Goal: Task Accomplishment & Management: Manage account settings

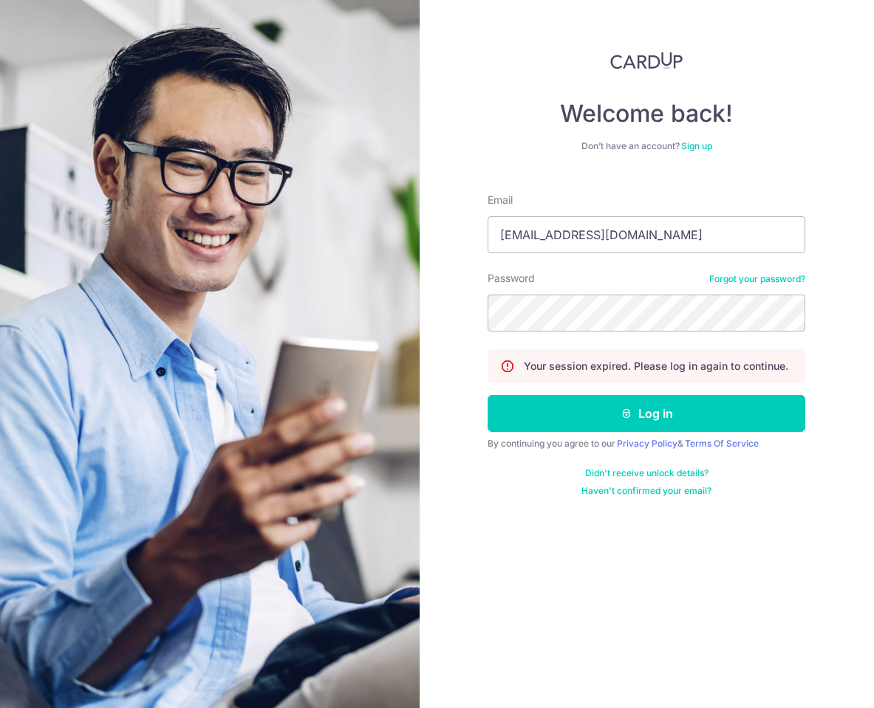
type input "[EMAIL_ADDRESS][DOMAIN_NAME]"
click at [646, 414] on button "Log in" at bounding box center [647, 413] width 318 height 37
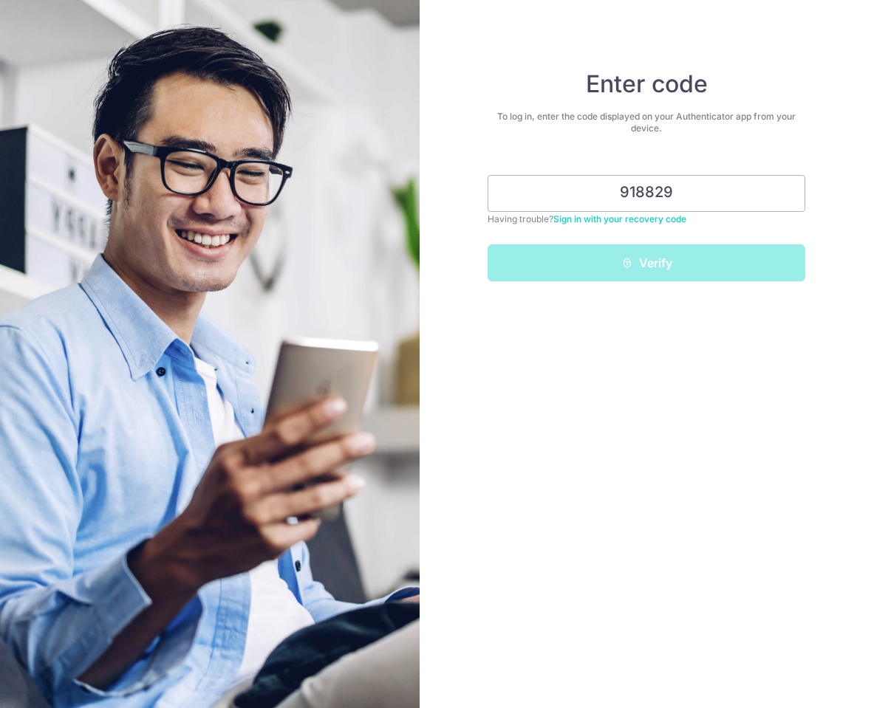
type input "918829"
click at [646, 263] on button "Verify" at bounding box center [647, 263] width 318 height 37
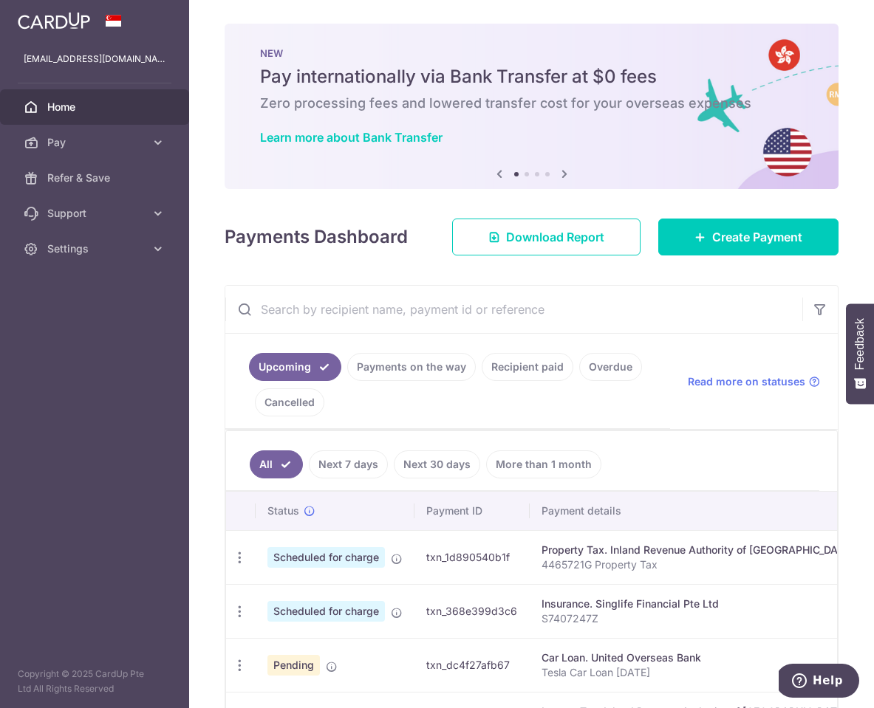
click at [473, 311] on input "text" at bounding box center [513, 309] width 577 height 47
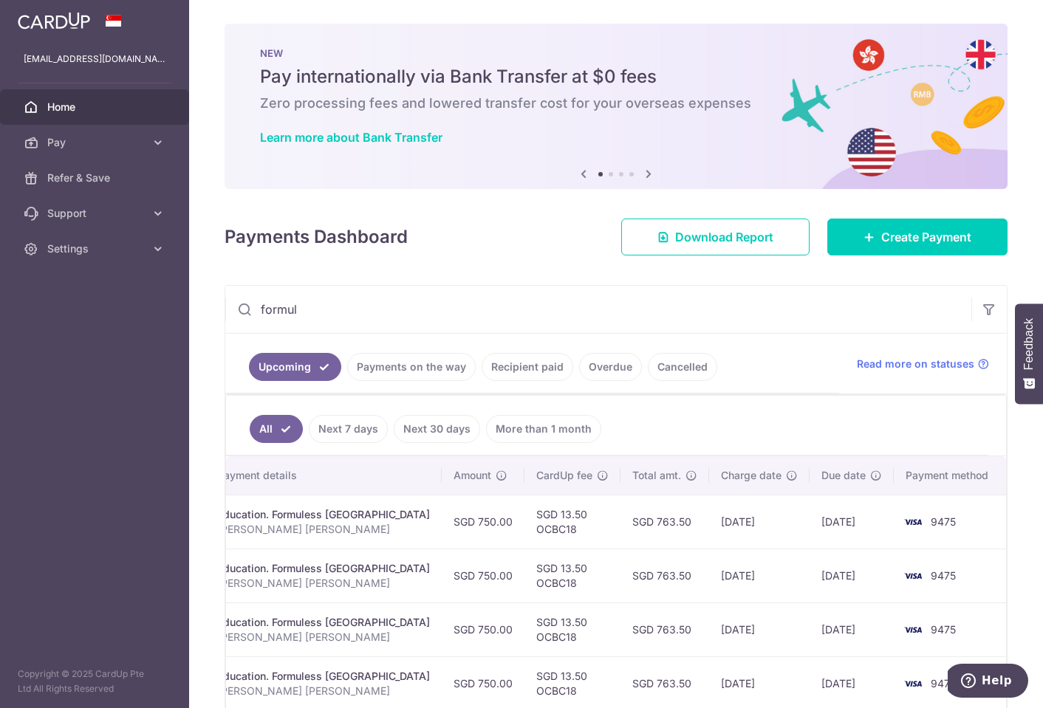
scroll to position [0, 327]
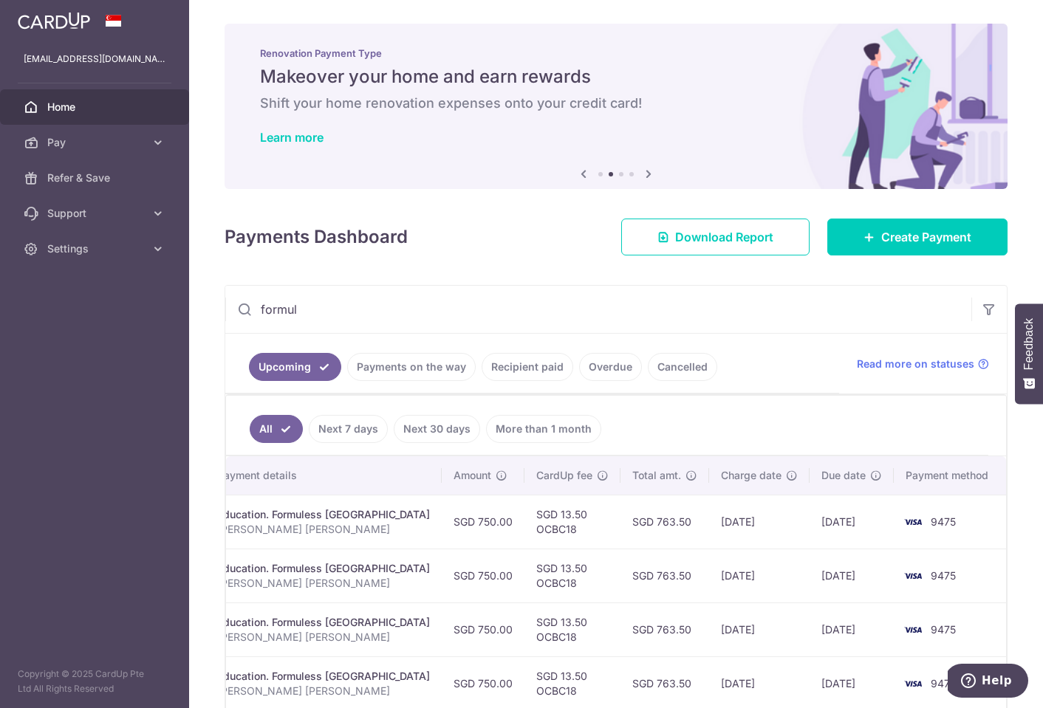
type input "formul"
click at [755, 530] on td "[DATE]" at bounding box center [759, 522] width 100 height 54
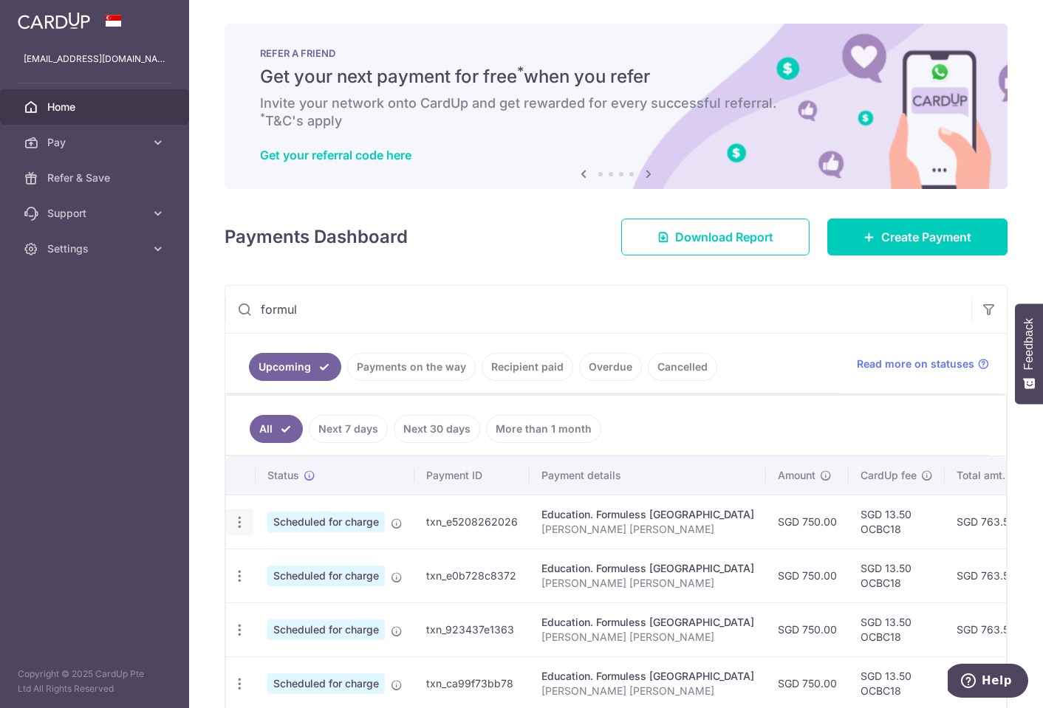
scroll to position [0, 0]
click at [238, 524] on icon "button" at bounding box center [240, 523] width 16 height 16
click at [272, 562] on span "Update payment" at bounding box center [318, 563] width 100 height 18
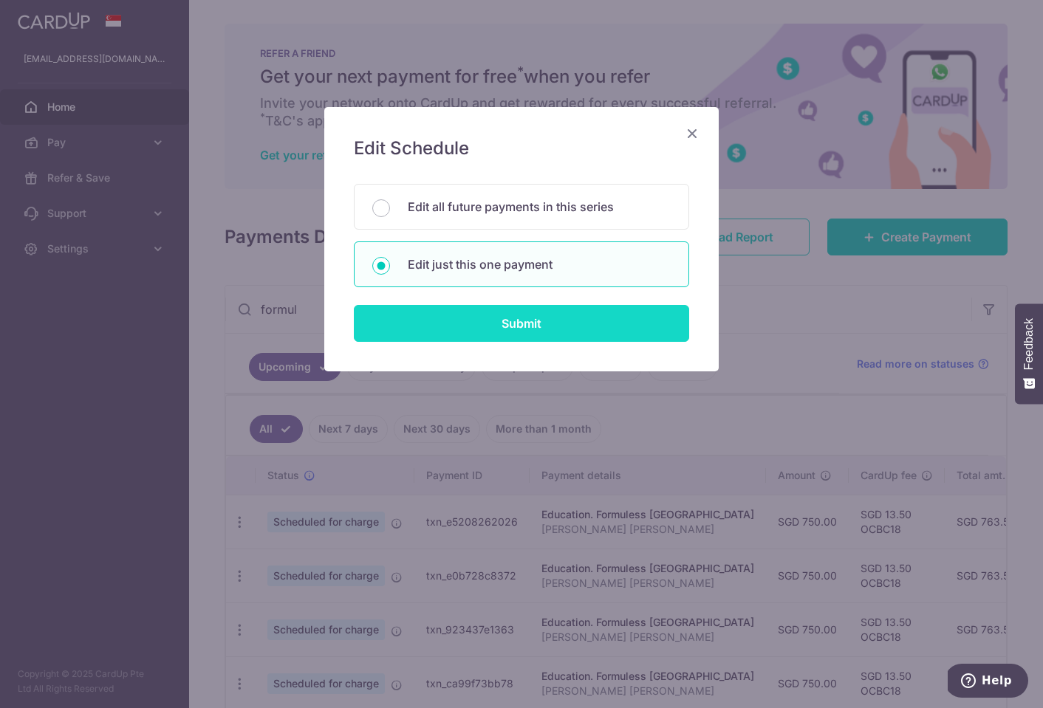
click at [482, 321] on input "Submit" at bounding box center [521, 323] width 335 height 37
radio input "true"
type input "750.00"
type input "30/10/2025"
type input "Goh Kee Ho Joshua"
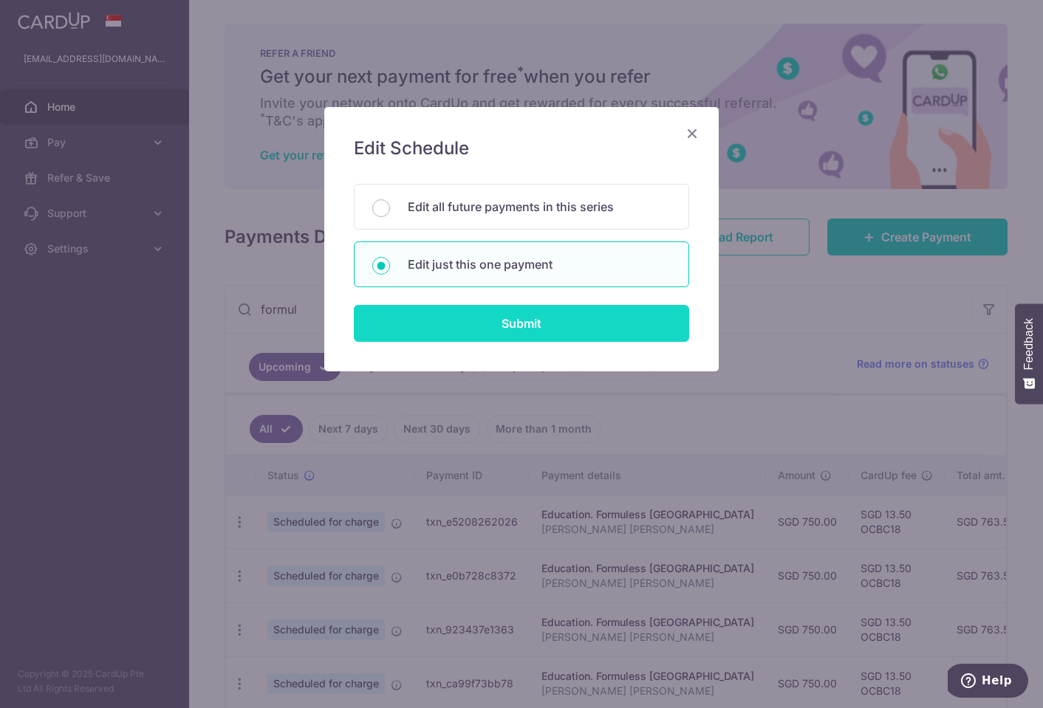
type input "OCBC18"
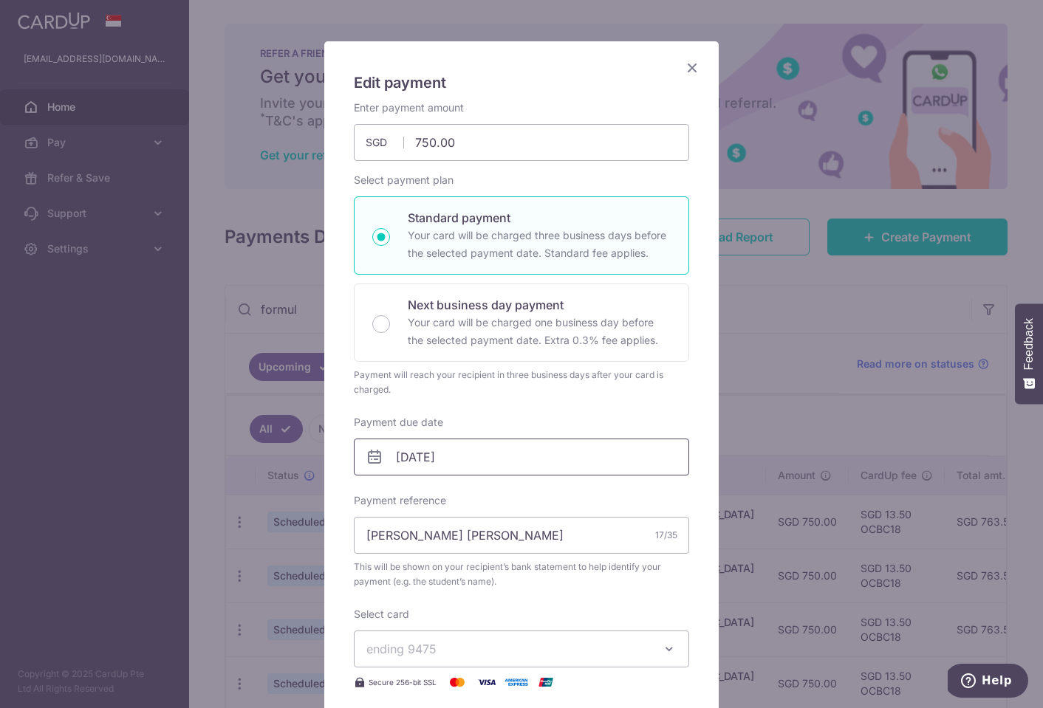
scroll to position [65, 0]
drag, startPoint x: 481, startPoint y: 146, endPoint x: 339, endPoint y: 124, distance: 143.4
click at [339, 124] on div "Edit payment By clicking apply, you will make changes to all payments to Formul…" at bounding box center [521, 533] width 394 height 983
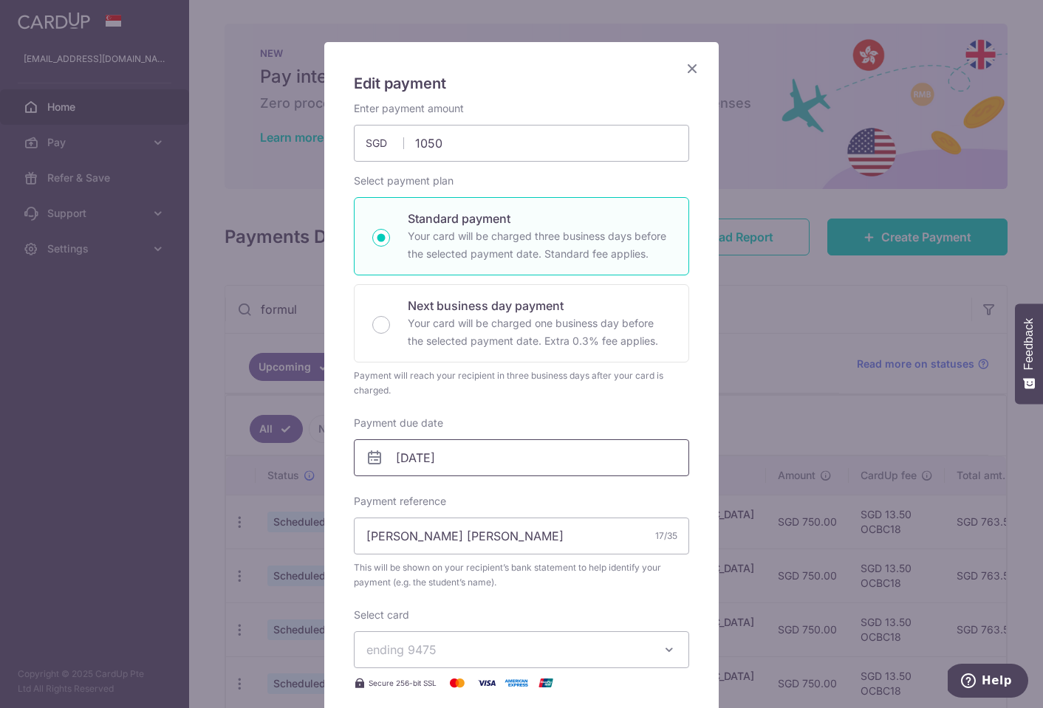
type input "1,050.00"
click at [403, 457] on input "[DATE]" at bounding box center [521, 458] width 335 height 37
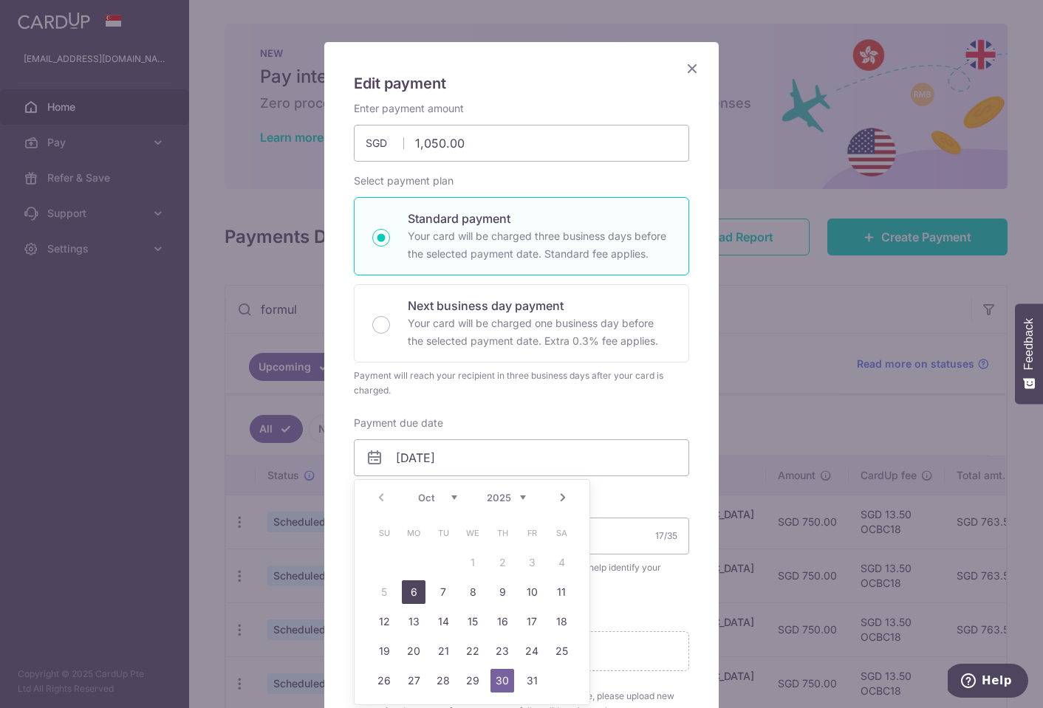
click at [406, 589] on link "6" at bounding box center [414, 593] width 24 height 24
type input "[DATE]"
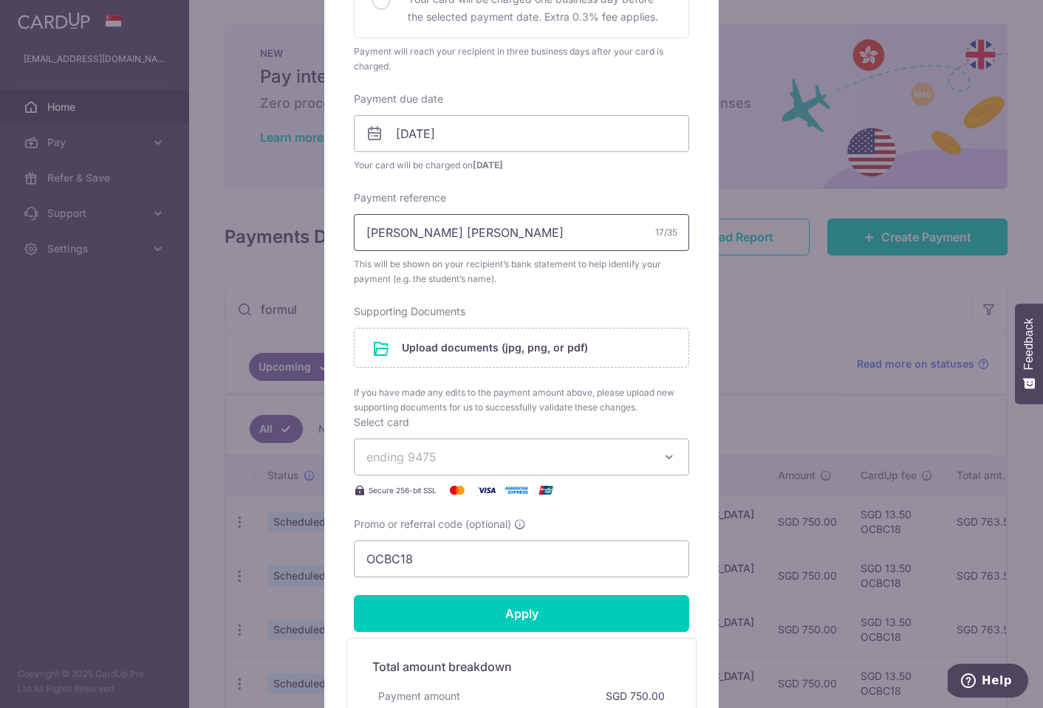
scroll to position [401, 0]
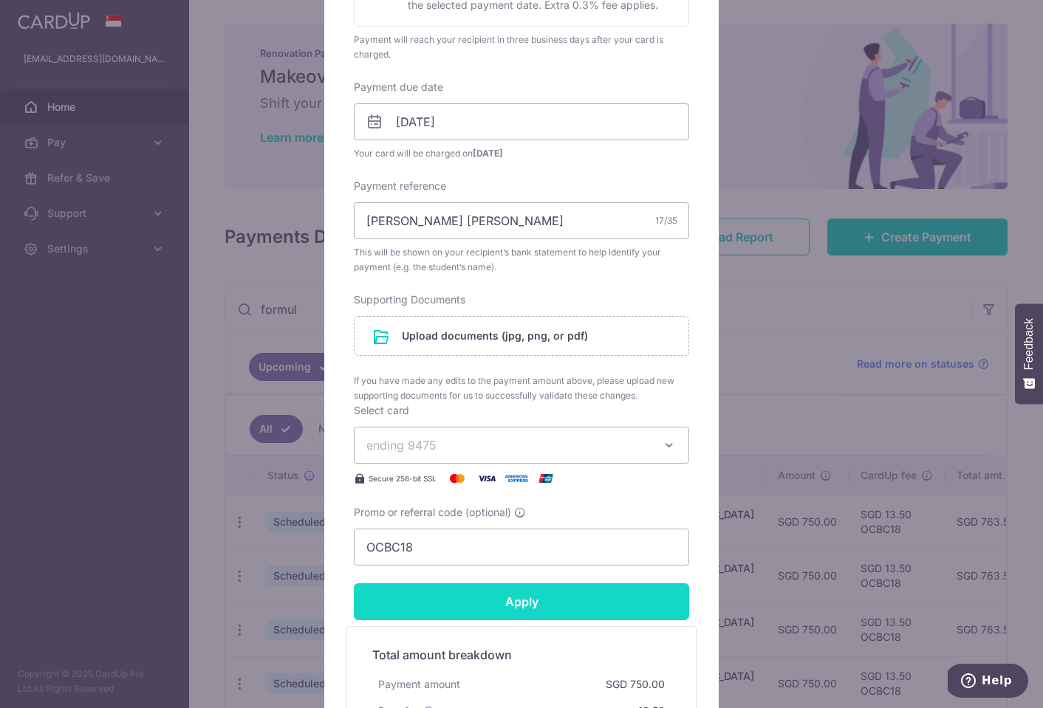
click at [531, 600] on input "Apply" at bounding box center [521, 602] width 335 height 37
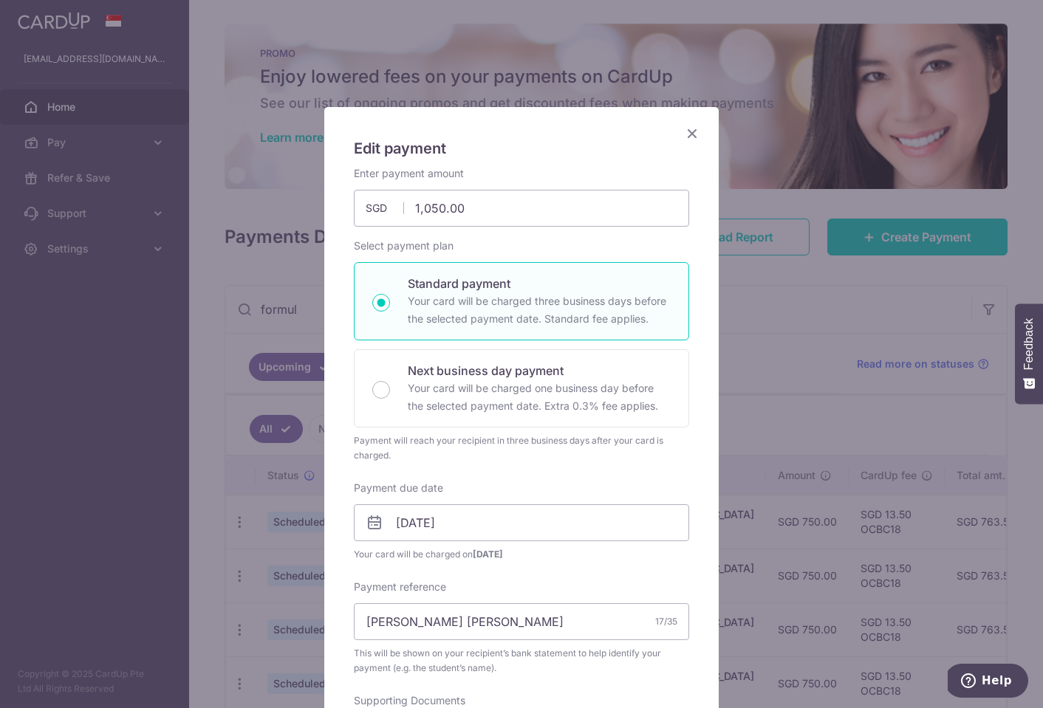
scroll to position [0, 0]
click at [694, 131] on icon "Close" at bounding box center [692, 133] width 18 height 18
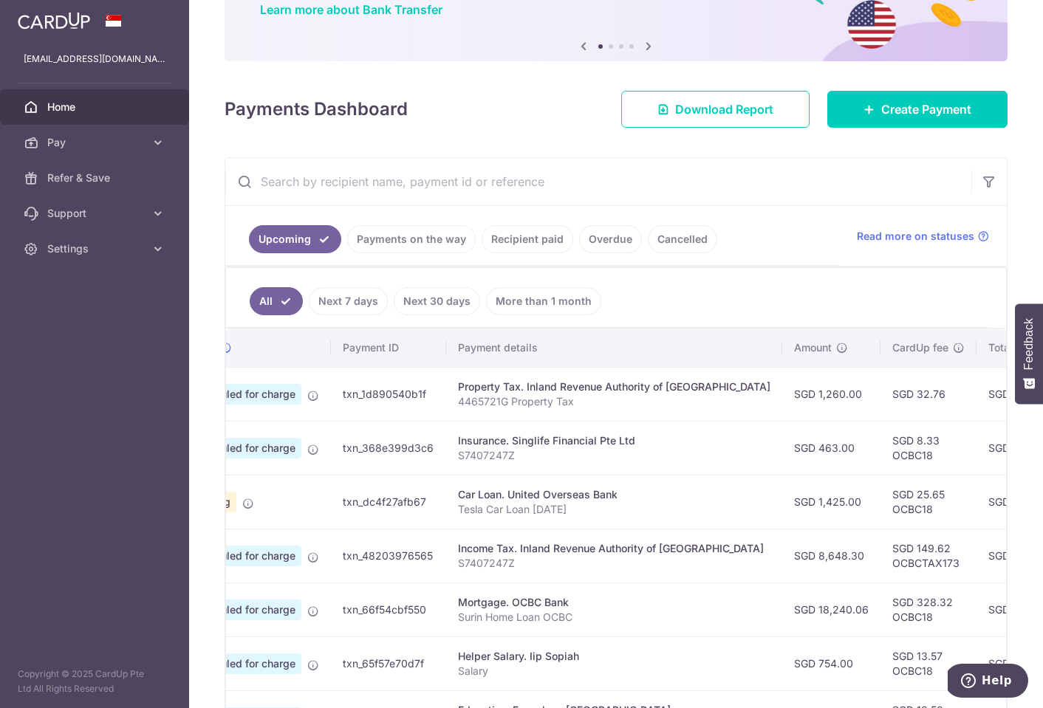
scroll to position [0, 114]
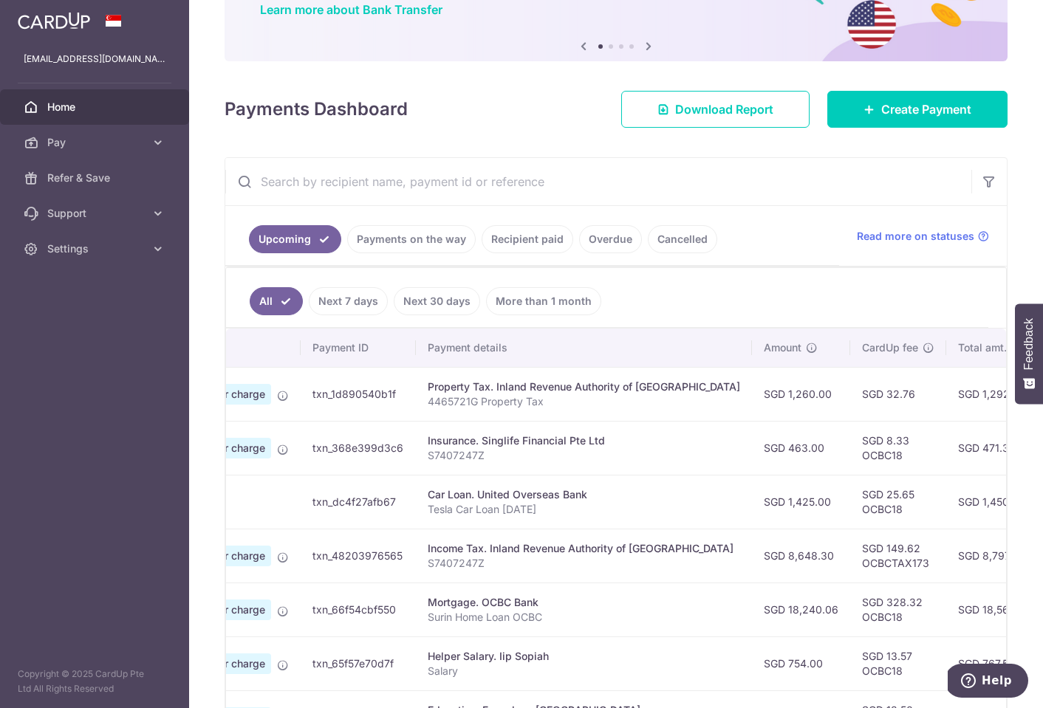
click at [494, 185] on input "text" at bounding box center [598, 181] width 746 height 47
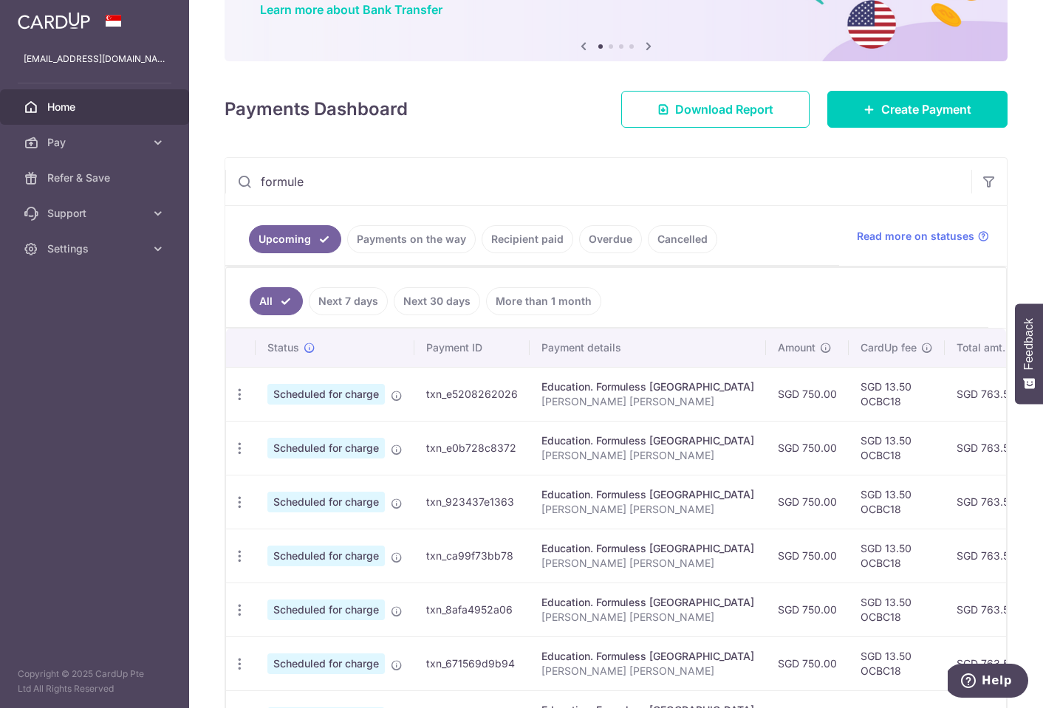
type input "formule"
click at [64, 106] on span "Home" at bounding box center [96, 107] width 98 height 15
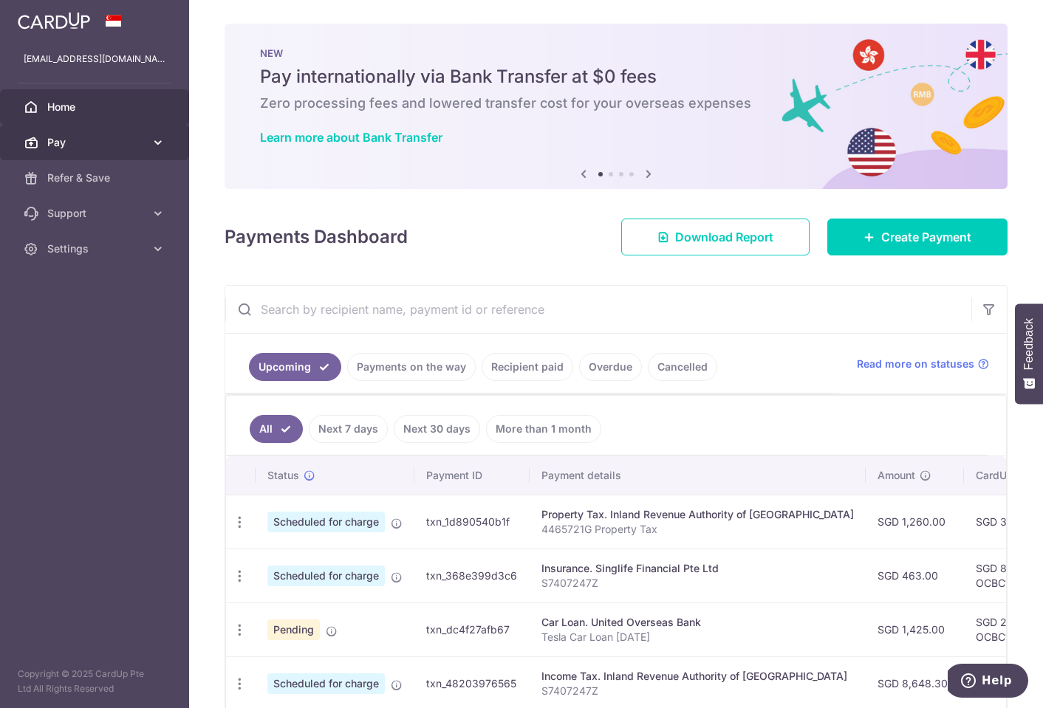
click at [87, 137] on span "Pay" at bounding box center [96, 142] width 98 height 15
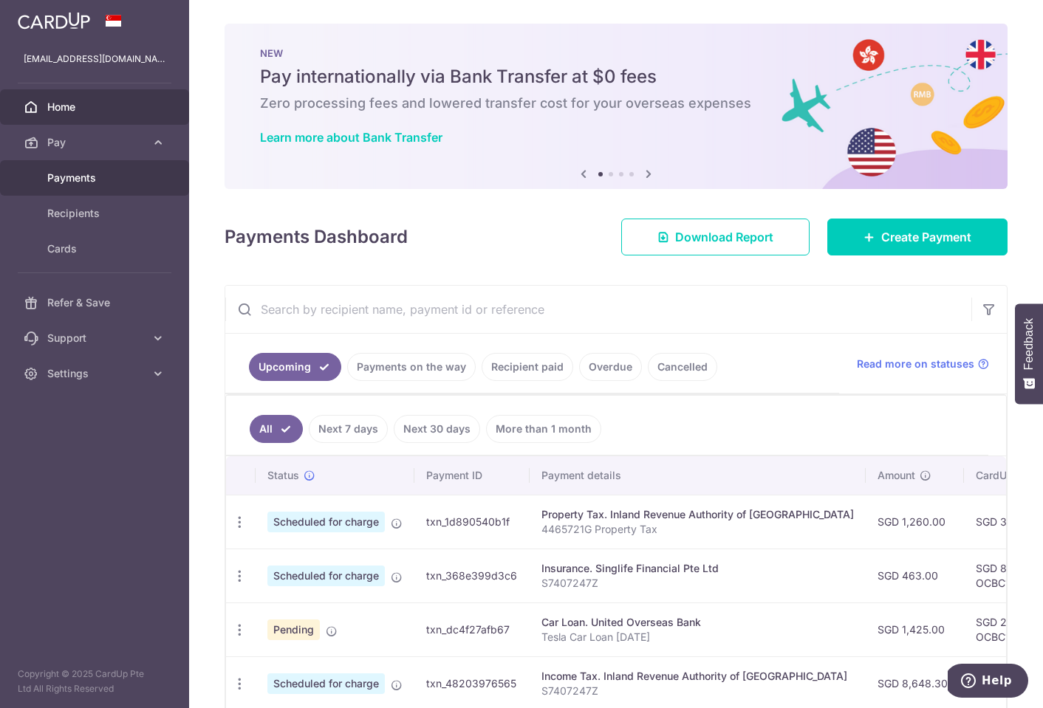
click at [101, 183] on span "Payments" at bounding box center [96, 178] width 98 height 15
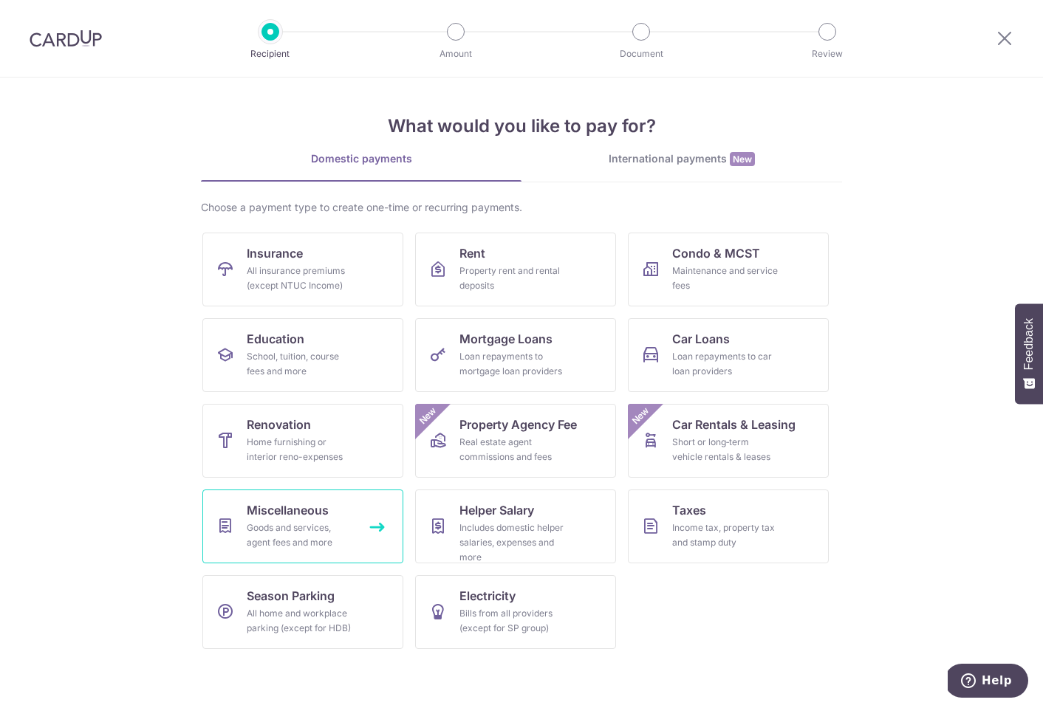
click at [269, 517] on span "Miscellaneous" at bounding box center [288, 511] width 82 height 18
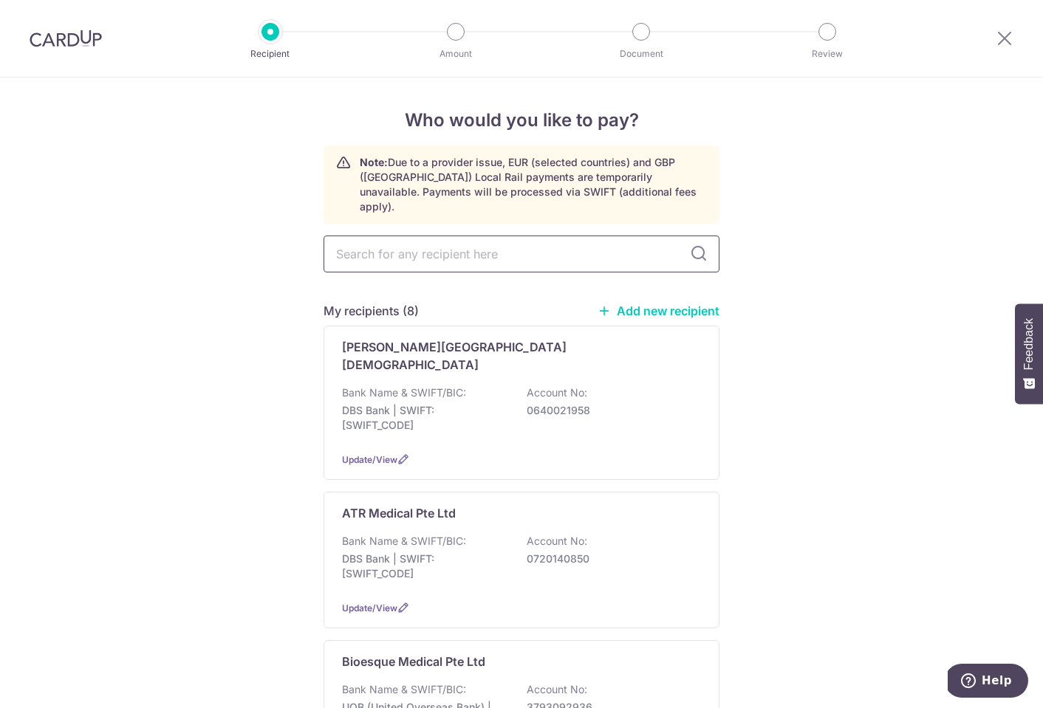
click at [384, 236] on input "text" at bounding box center [522, 254] width 396 height 37
type input "formule"
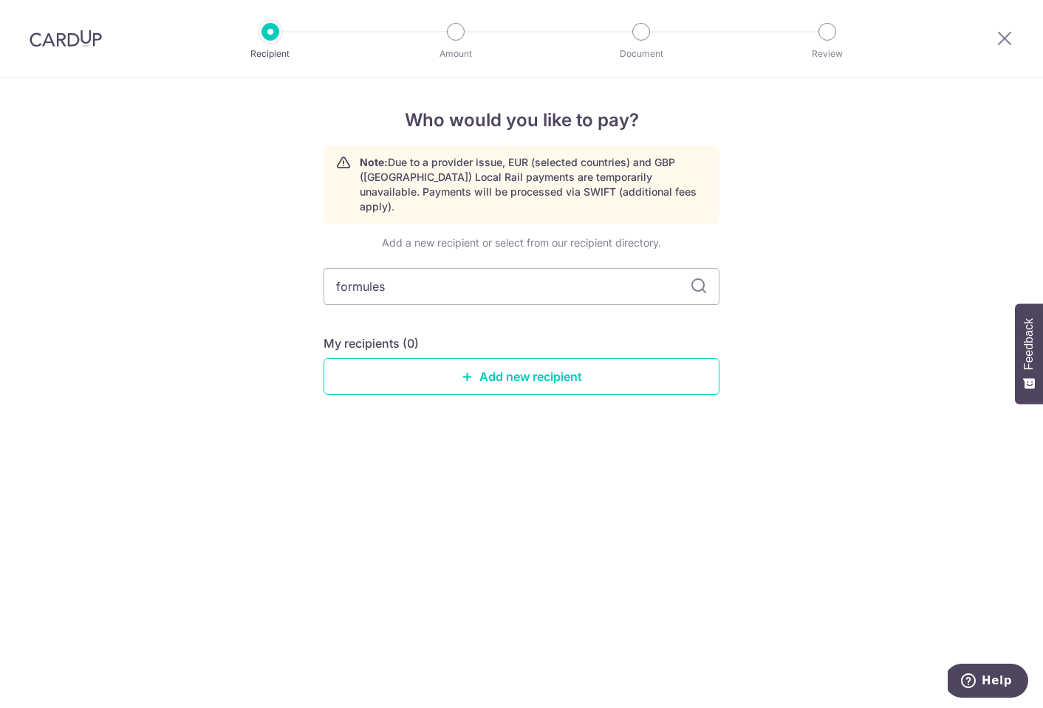
type input "formuless"
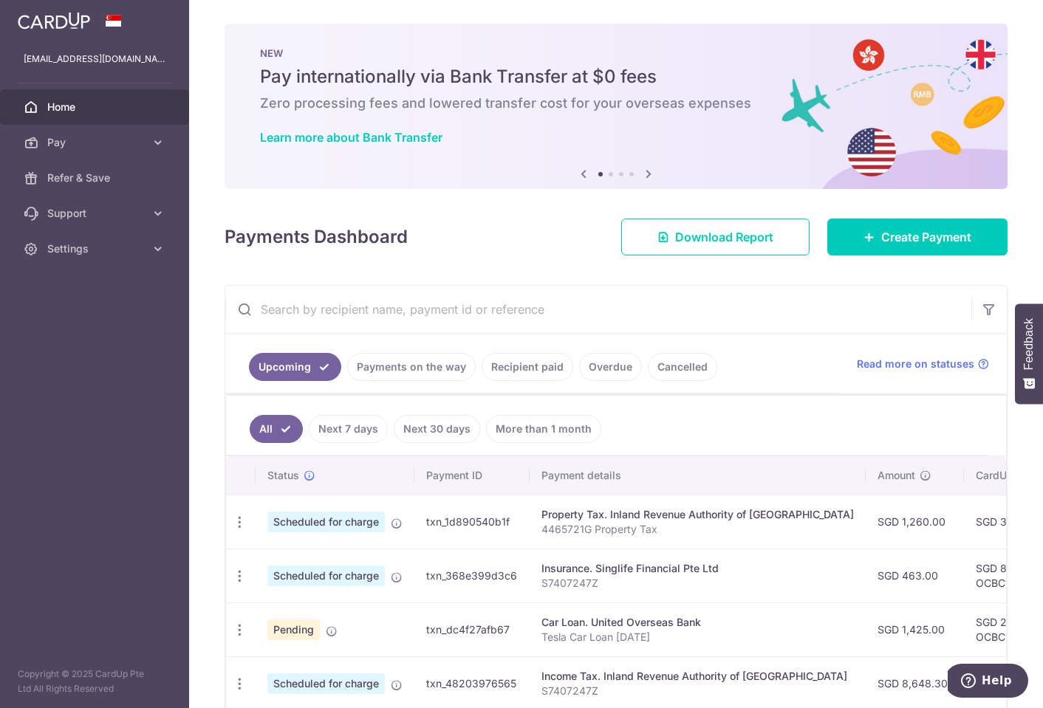
click at [443, 315] on input "text" at bounding box center [598, 309] width 746 height 47
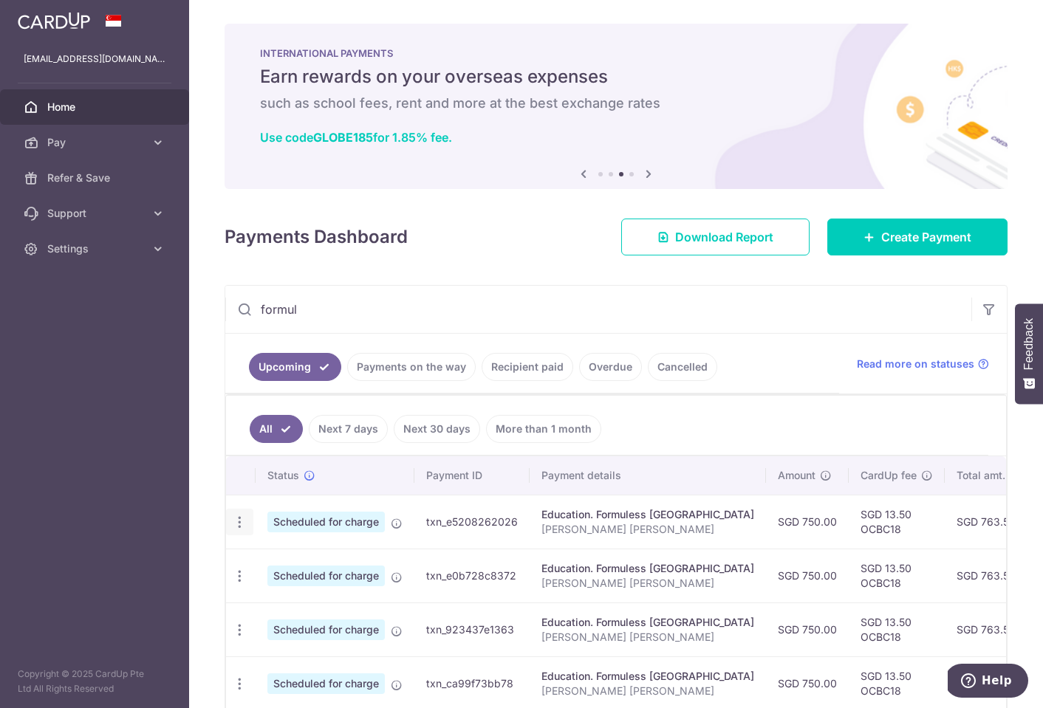
type input "formul"
click at [239, 521] on icon "button" at bounding box center [240, 523] width 16 height 16
click at [298, 564] on span "Update payment" at bounding box center [318, 563] width 100 height 18
radio input "true"
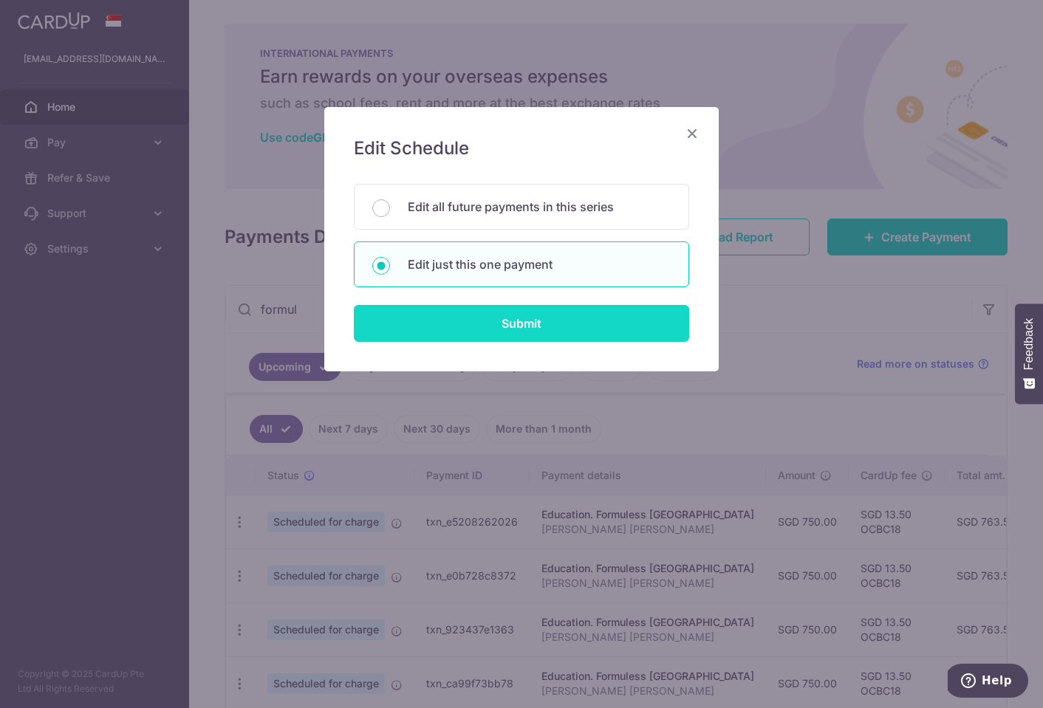
click at [511, 337] on input "Submit" at bounding box center [521, 323] width 335 height 37
radio input "true"
type input "750.00"
type input "[DATE]"
type input "[PERSON_NAME] [PERSON_NAME]"
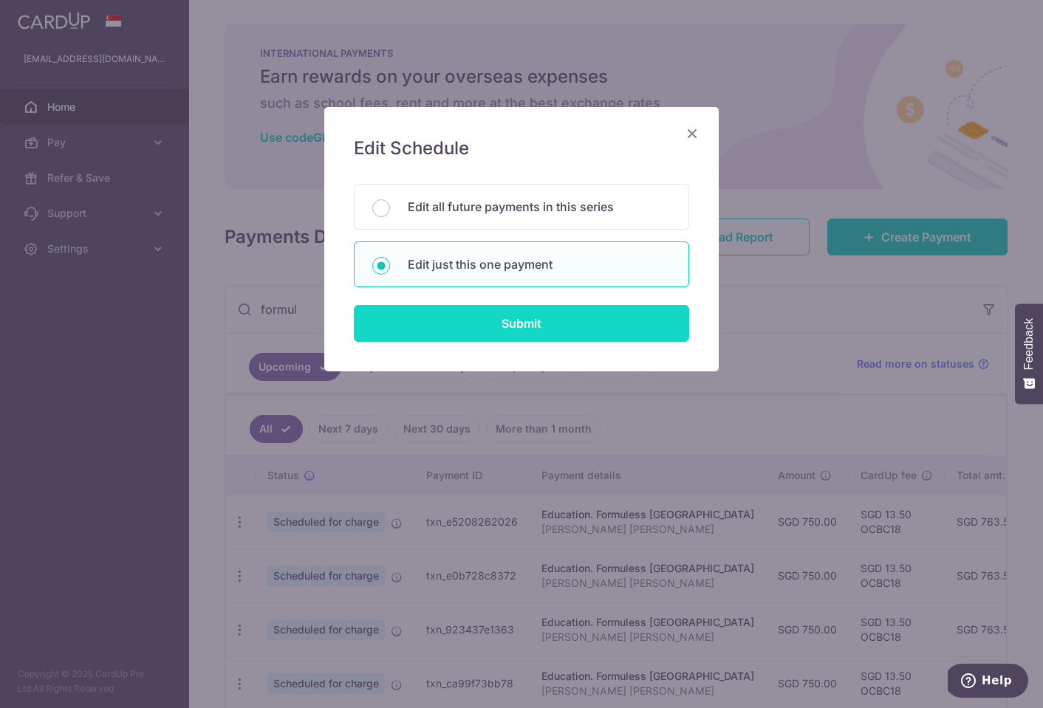
type input "OCBC18"
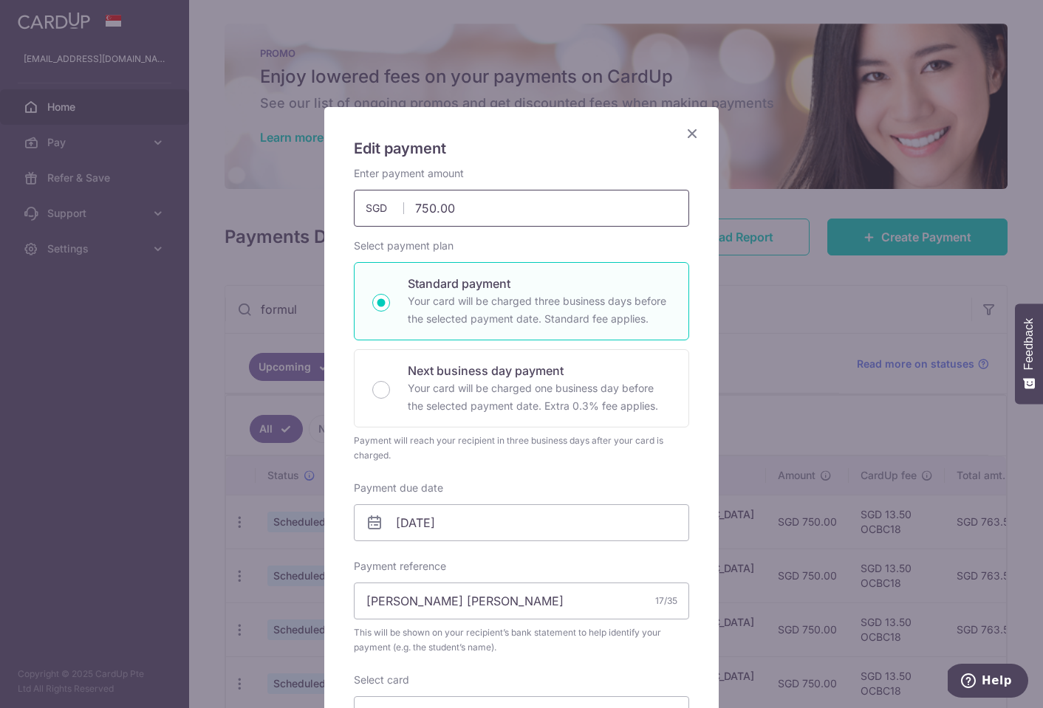
click at [471, 210] on input "750.00" at bounding box center [521, 208] width 335 height 37
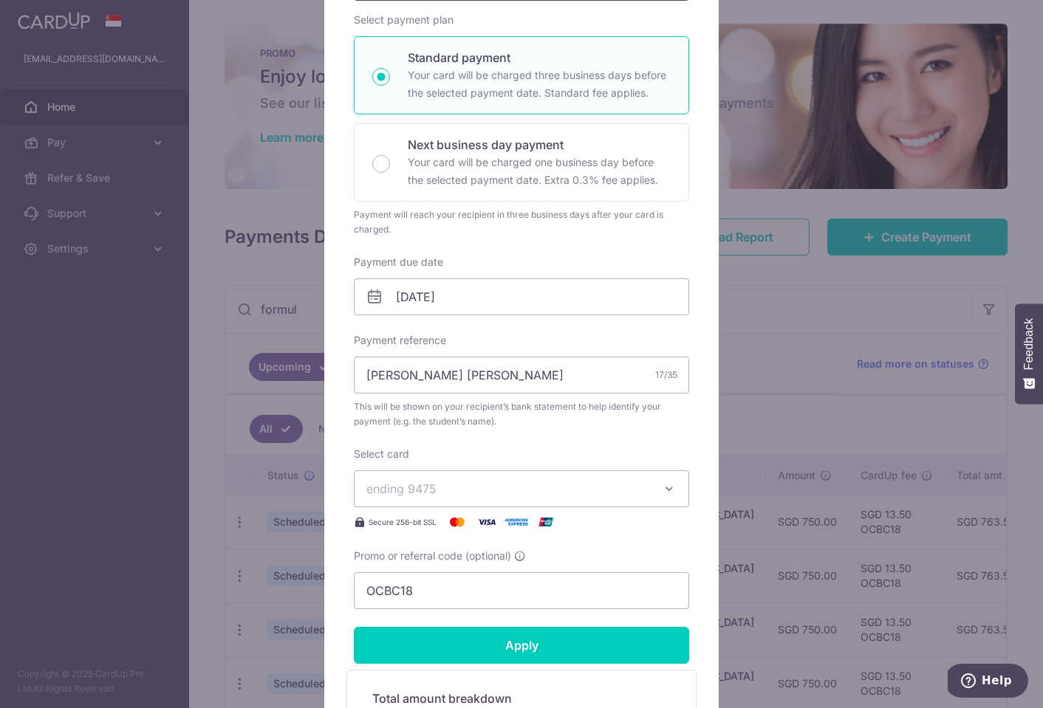
scroll to position [268, 0]
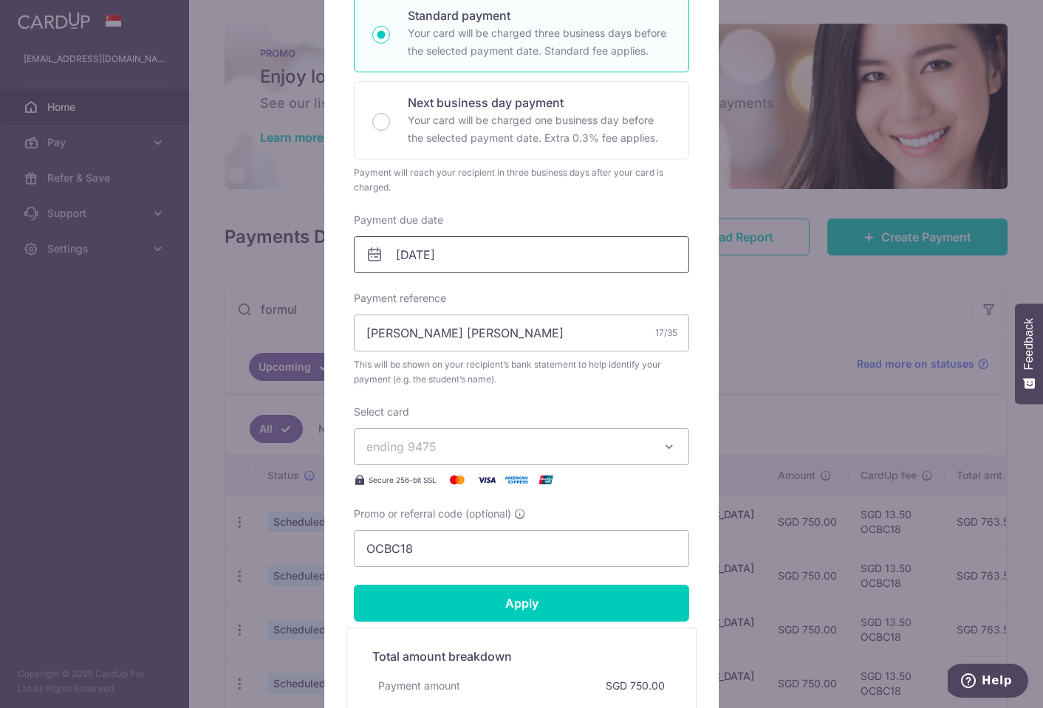
type input "1,050.00"
click at [423, 256] on input "[DATE]" at bounding box center [521, 254] width 335 height 37
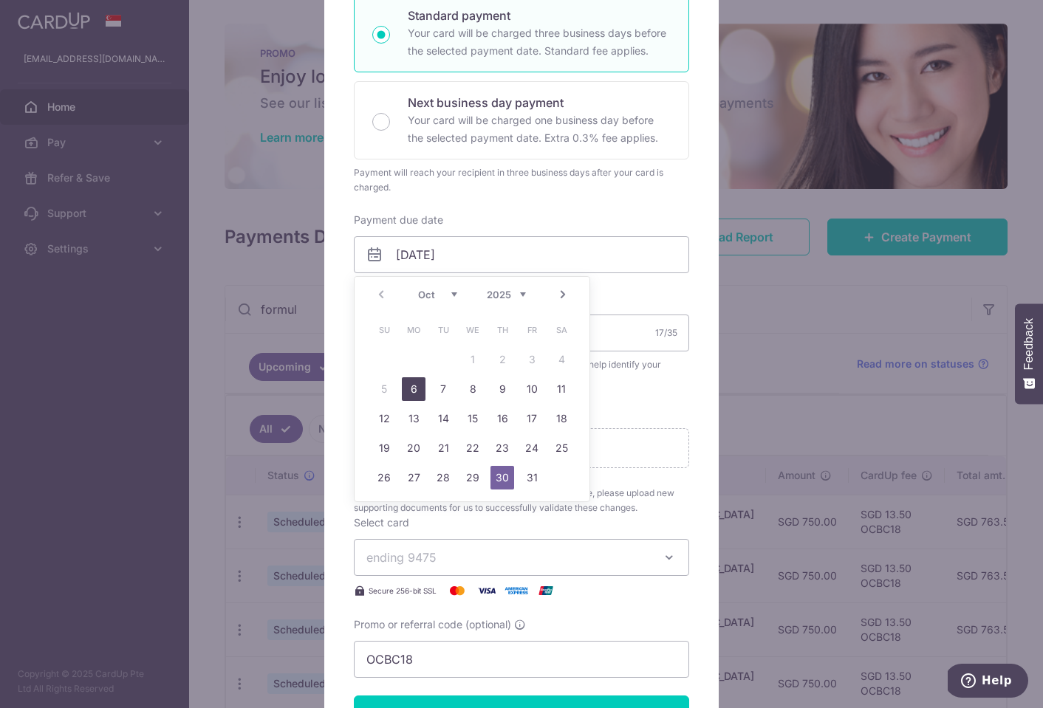
click at [412, 383] on link "6" at bounding box center [414, 389] width 24 height 24
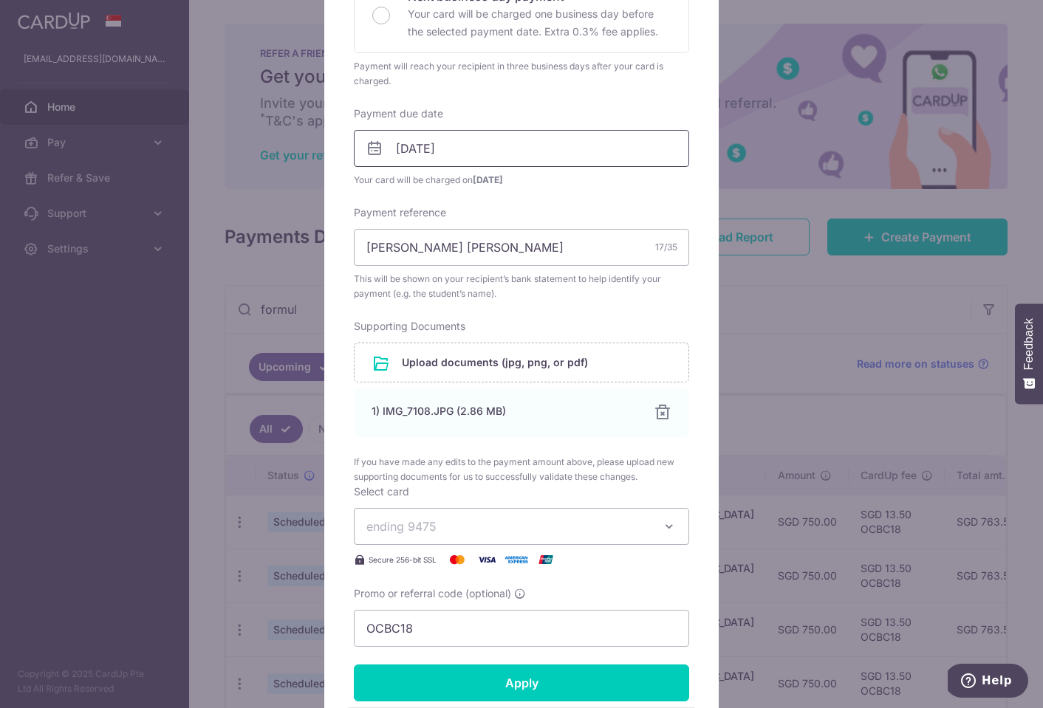
scroll to position [392, 0]
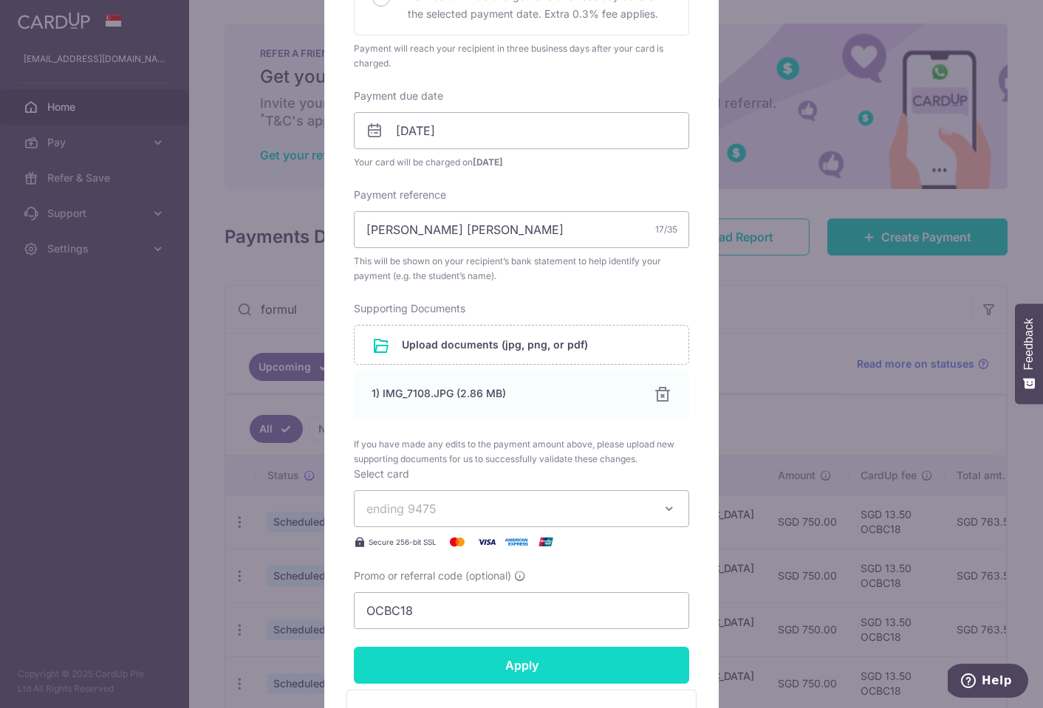
click at [499, 657] on input "Apply" at bounding box center [521, 665] width 335 height 37
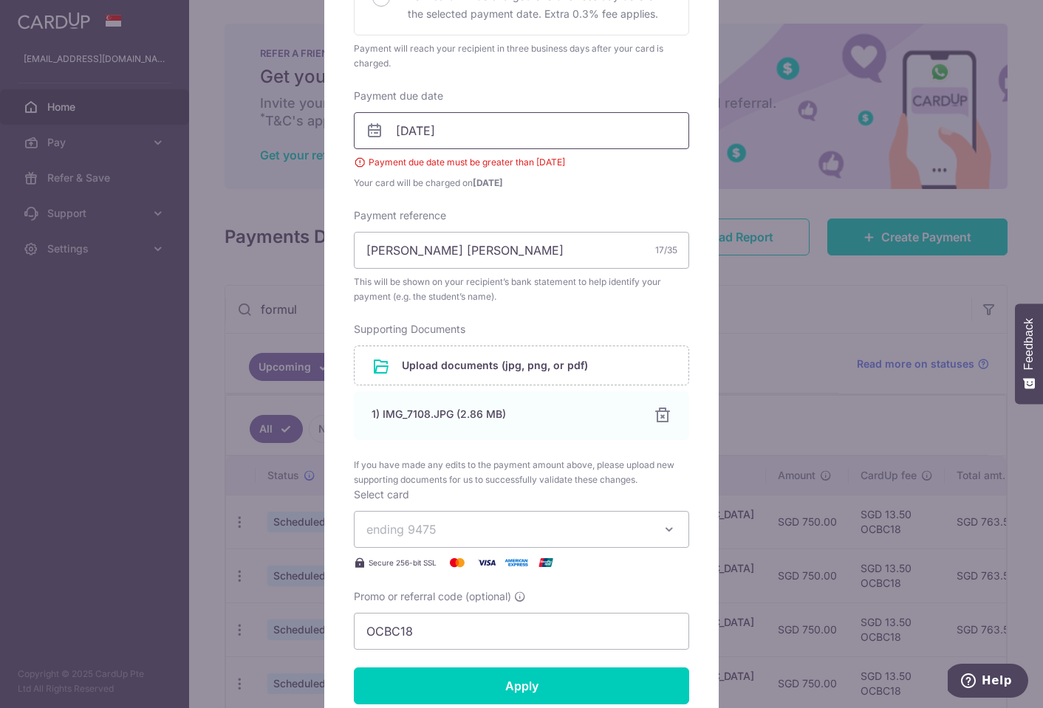
click at [434, 130] on input "06/10/2025" at bounding box center [521, 130] width 335 height 37
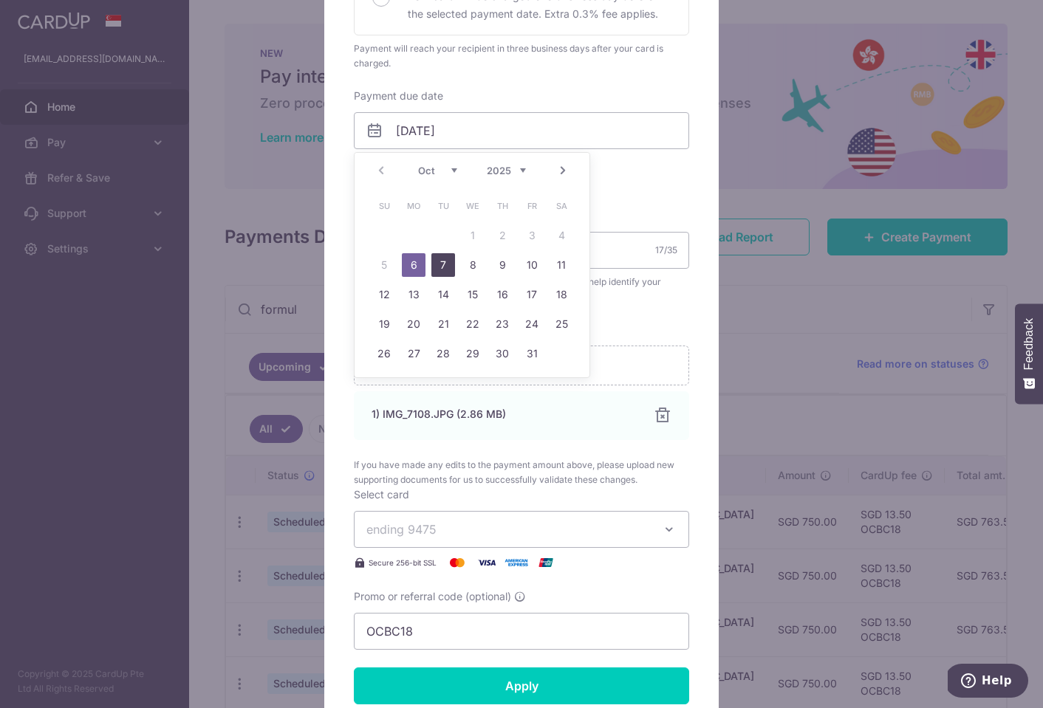
click at [445, 267] on link "7" at bounding box center [443, 265] width 24 height 24
type input "[DATE]"
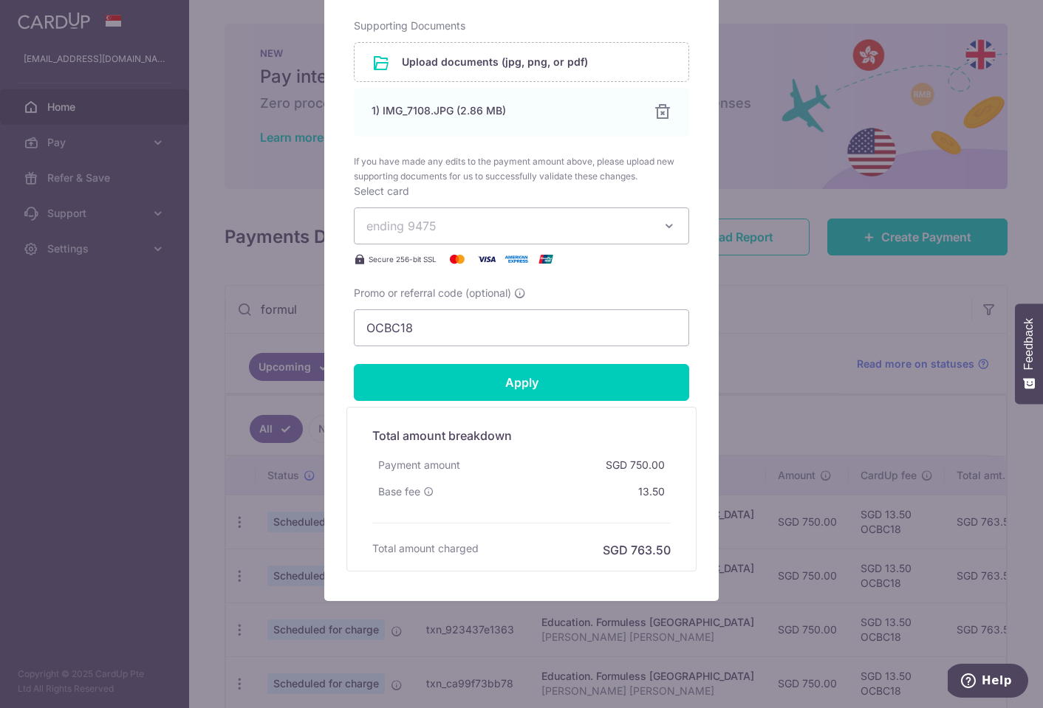
scroll to position [675, 0]
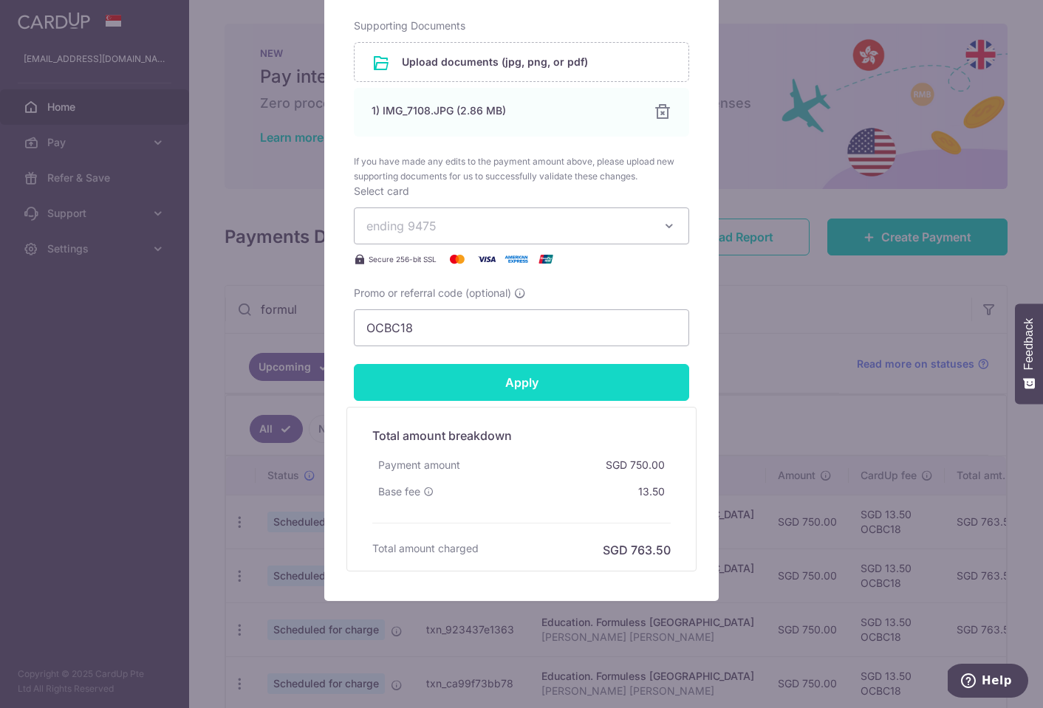
click at [499, 386] on input "Apply" at bounding box center [521, 382] width 335 height 37
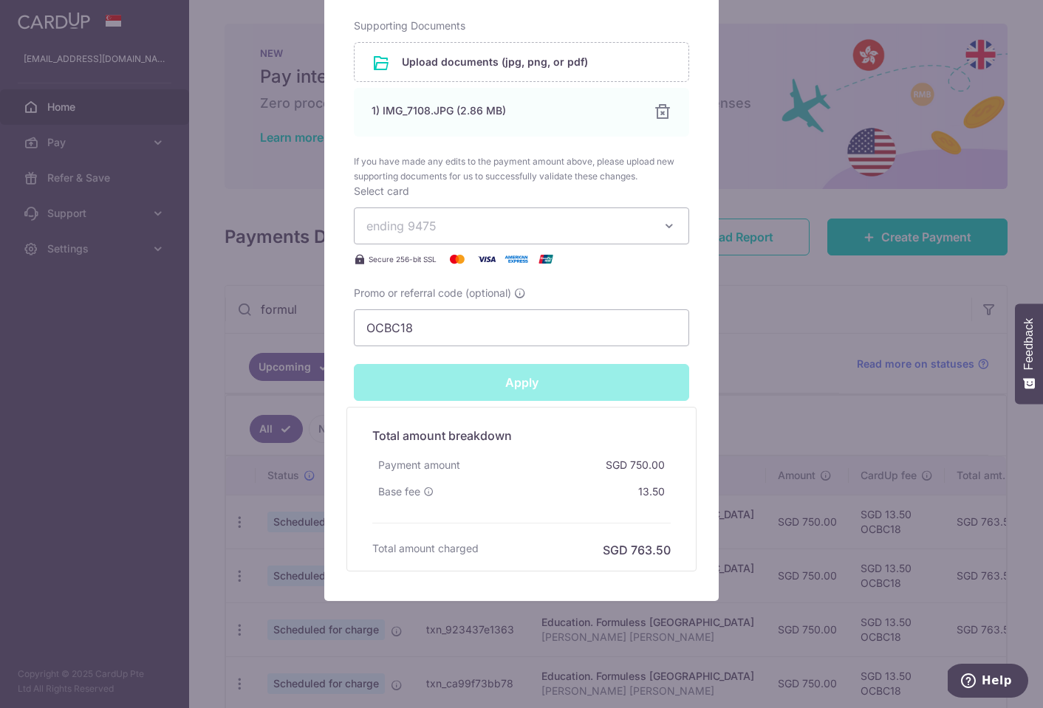
type input "Successfully Applied"
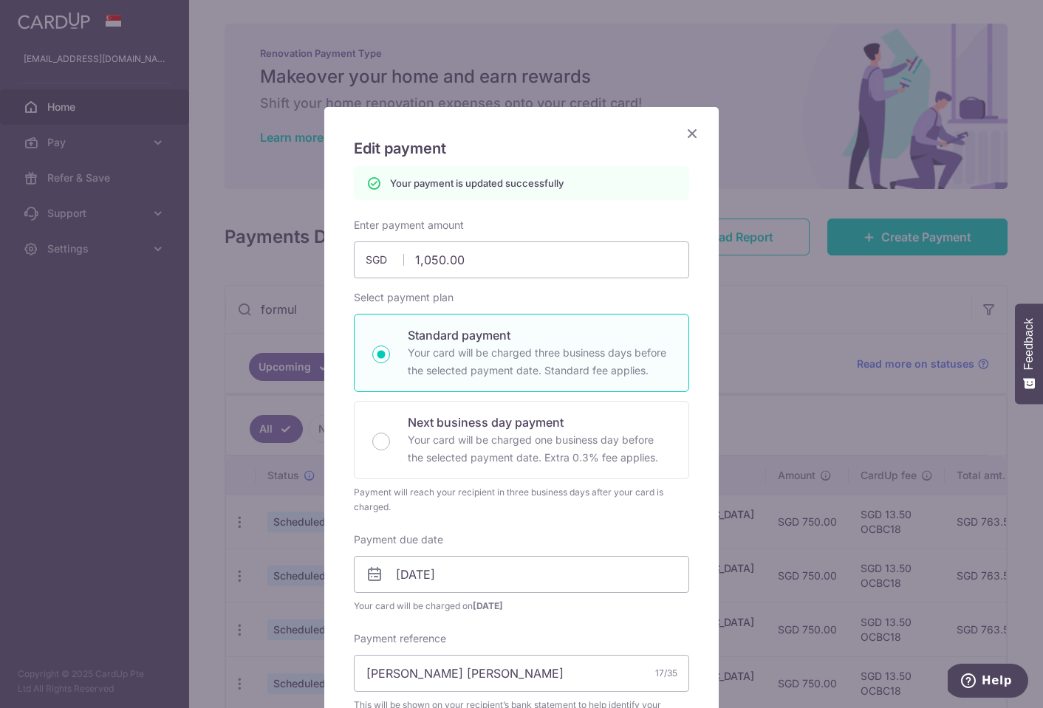
scroll to position [0, 0]
click at [689, 137] on icon "Close" at bounding box center [692, 133] width 18 height 18
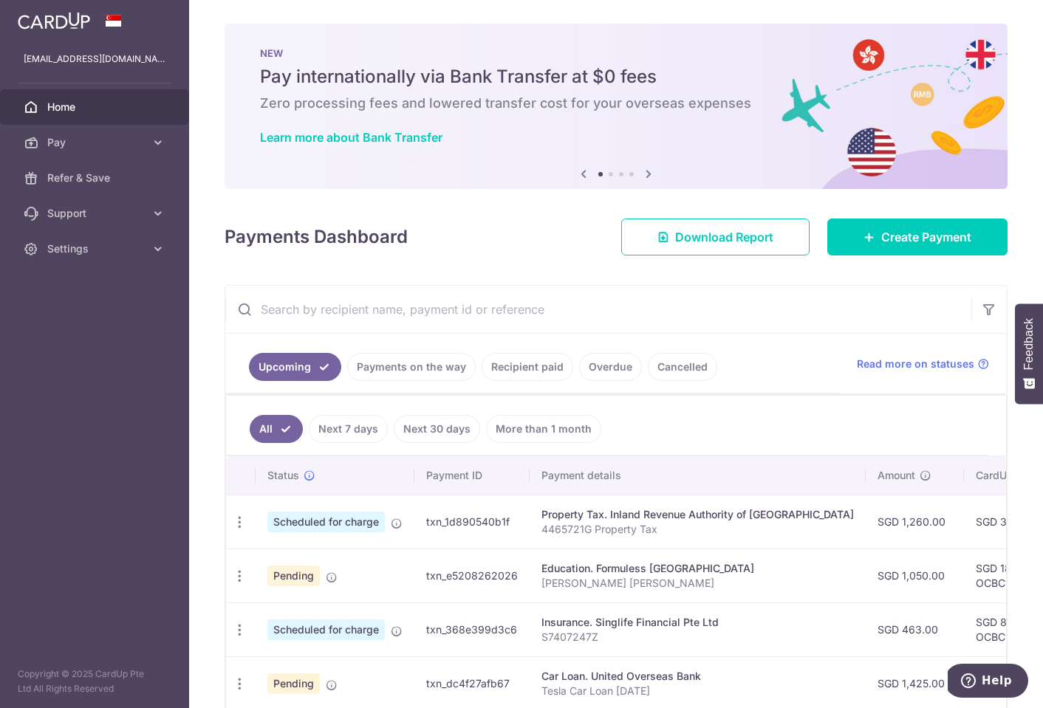
click at [539, 311] on input "text" at bounding box center [598, 309] width 746 height 47
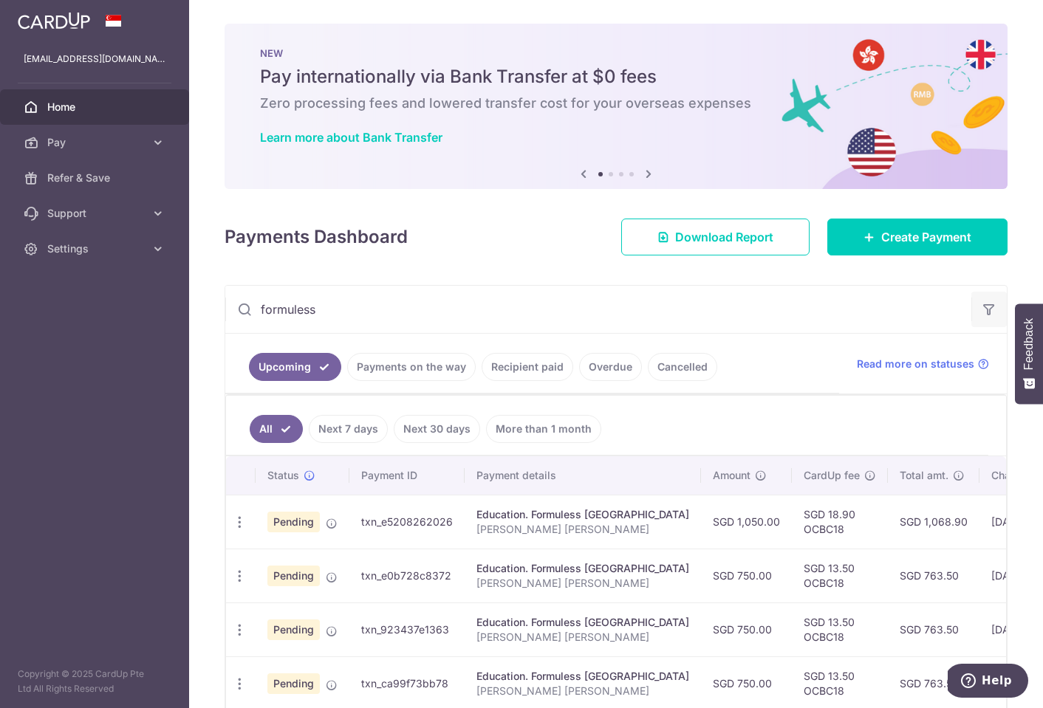
type input "formuless"
click at [985, 308] on icon "button" at bounding box center [989, 309] width 15 height 15
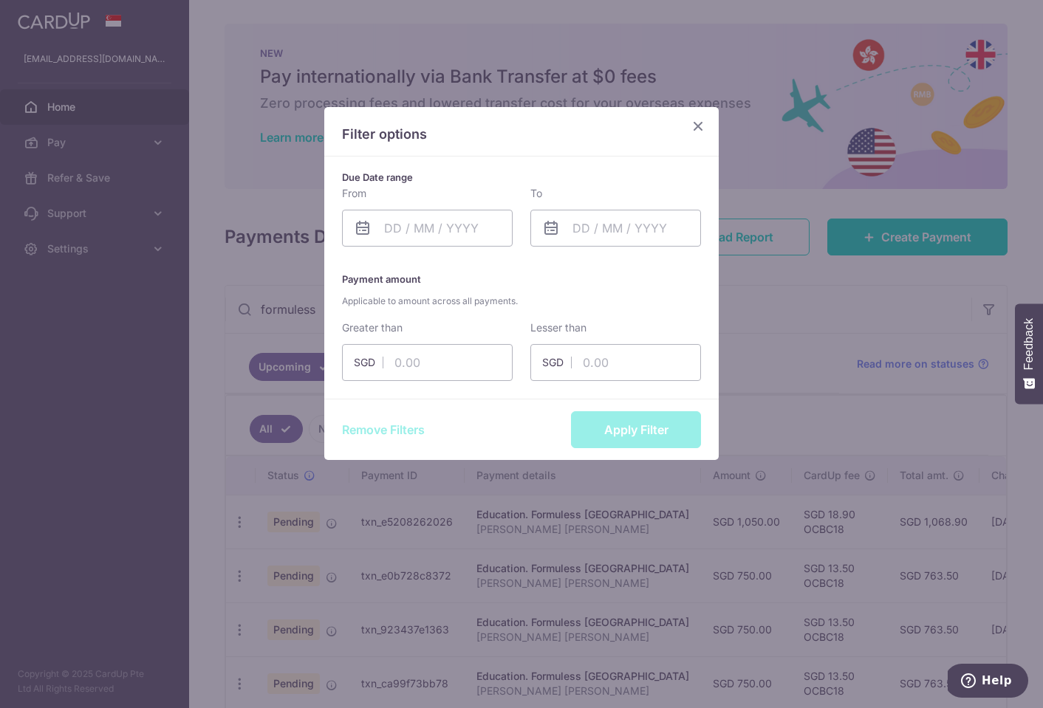
click at [700, 120] on icon "Close" at bounding box center [698, 126] width 18 height 18
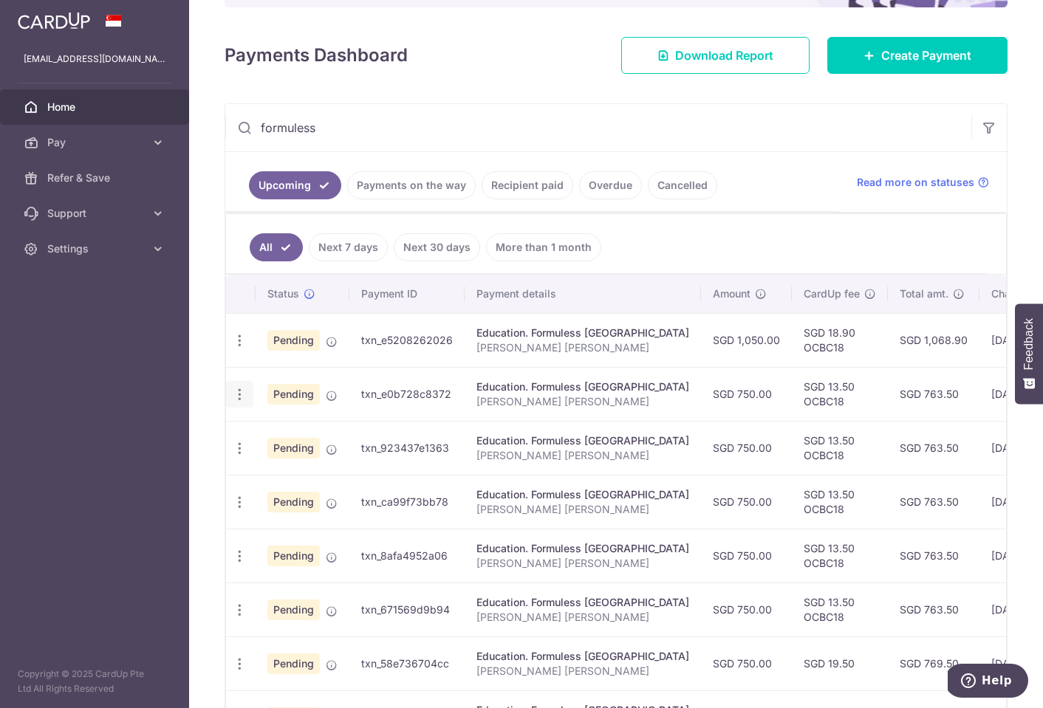
click at [245, 398] on icon "button" at bounding box center [240, 395] width 16 height 16
click at [295, 470] on span "Cancel payment" at bounding box center [318, 471] width 99 height 18
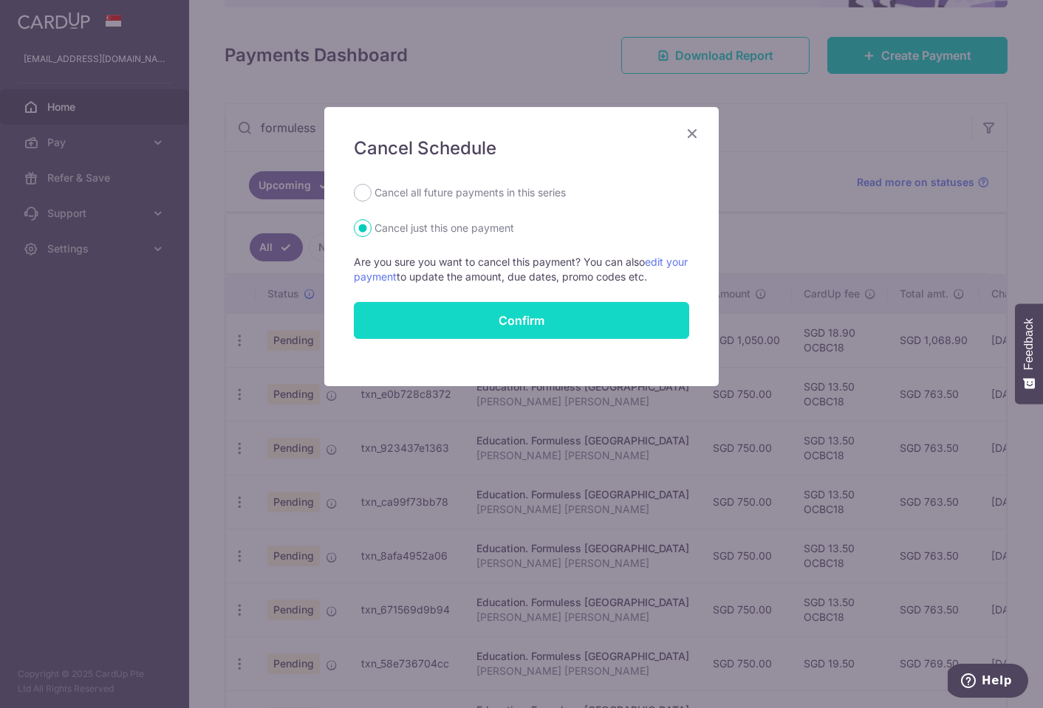
click at [465, 318] on button "Confirm" at bounding box center [521, 320] width 335 height 37
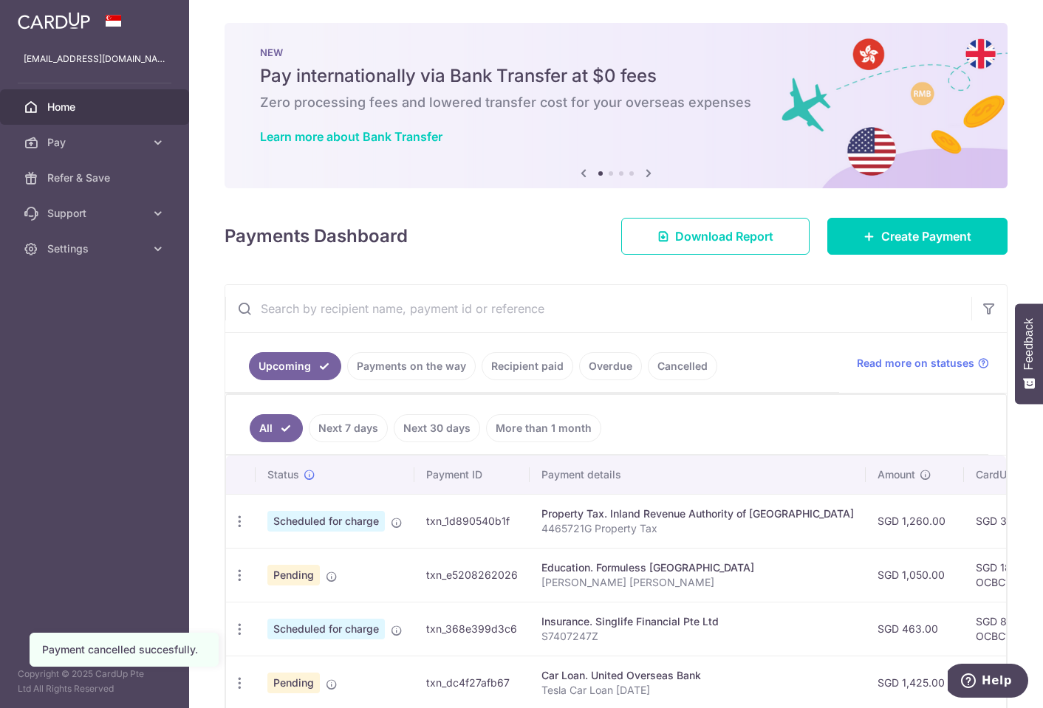
click at [644, 310] on input "text" at bounding box center [598, 308] width 746 height 47
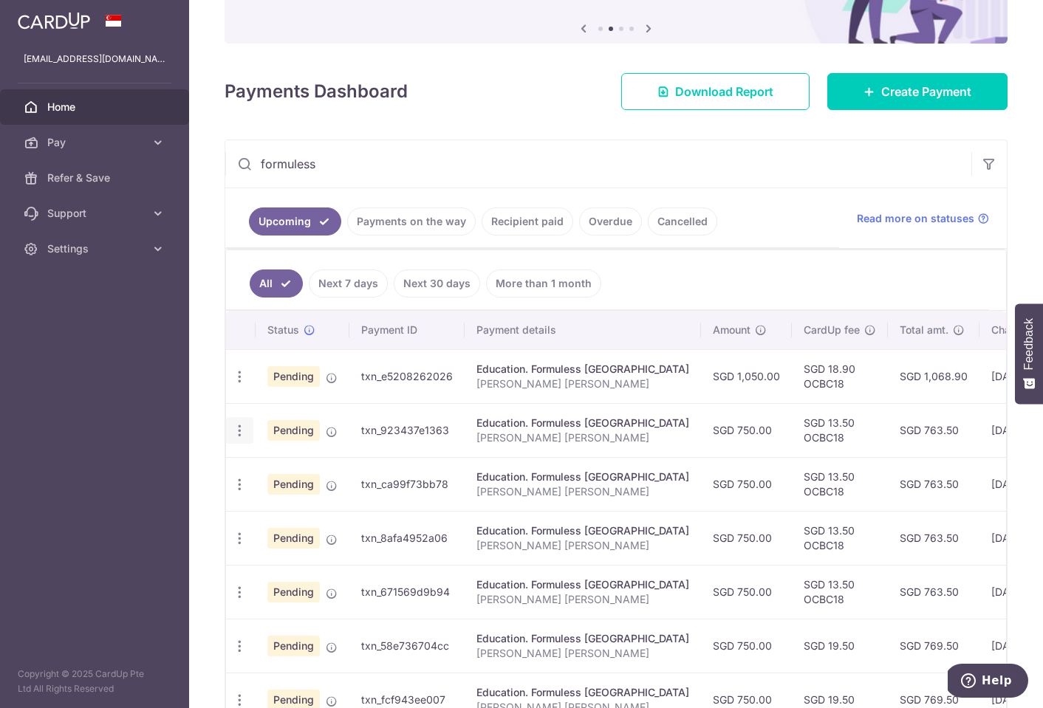
type input "formuless"
click at [237, 434] on icon "button" at bounding box center [240, 431] width 16 height 16
click at [292, 505] on span "Cancel payment" at bounding box center [318, 508] width 99 height 18
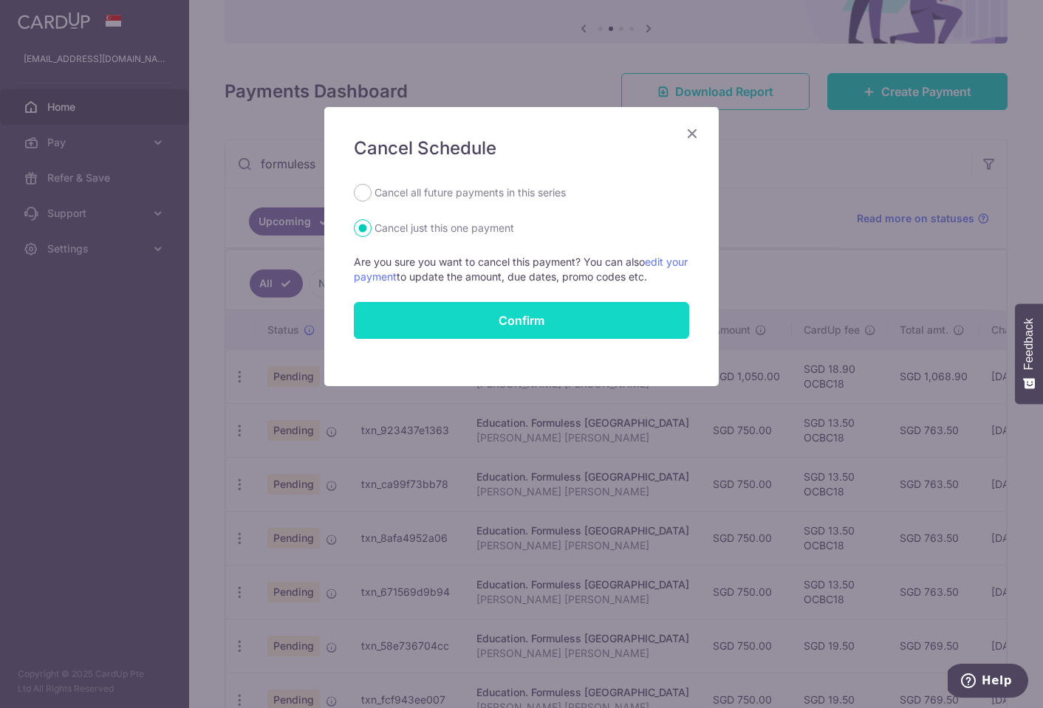
click at [513, 311] on button "Confirm" at bounding box center [521, 320] width 335 height 37
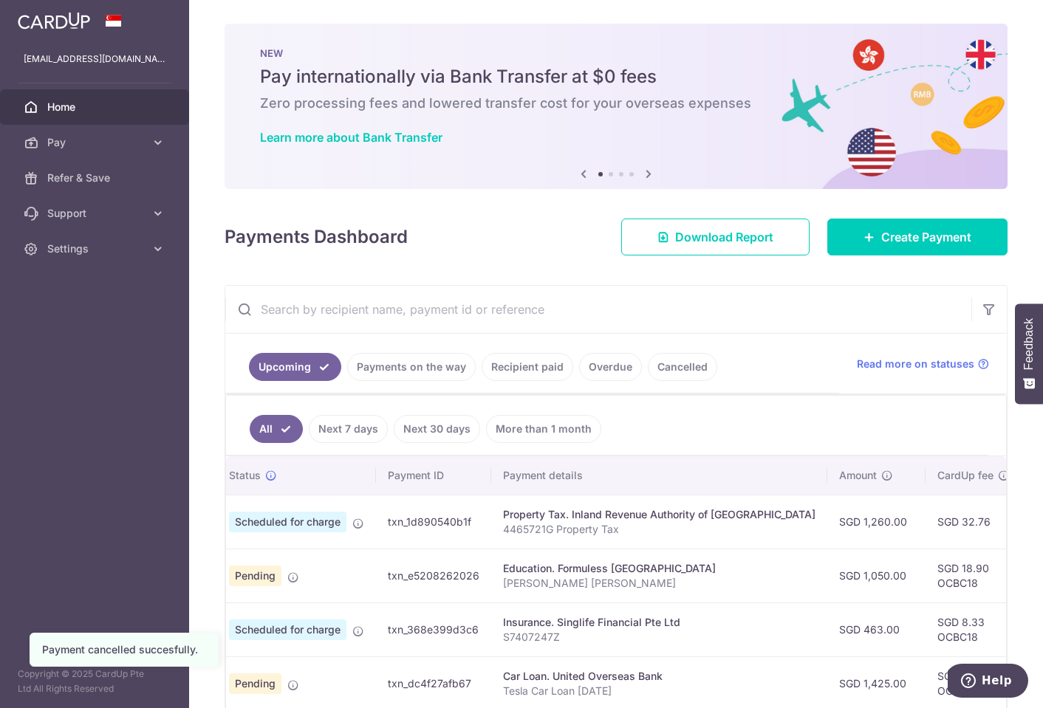
scroll to position [0, 41]
click at [834, 312] on input "text" at bounding box center [598, 309] width 746 height 47
type input "f"
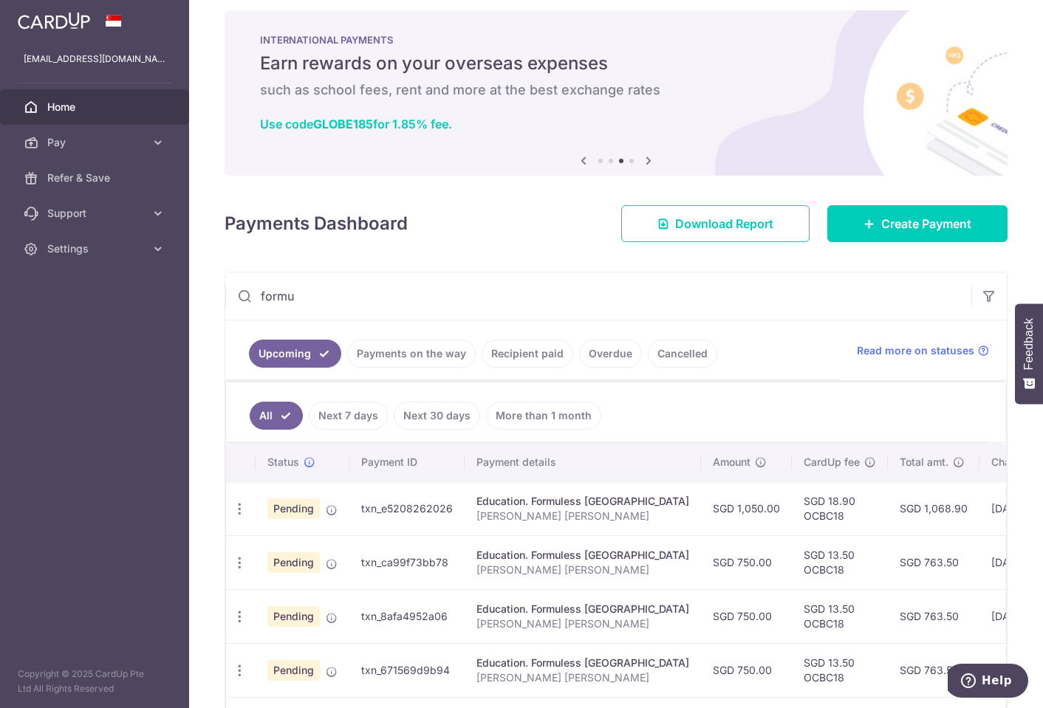
scroll to position [0, 0]
click at [422, 510] on td "txn_e5208262026" at bounding box center [406, 509] width 115 height 54
copy td "txn_e5208262026"
click at [971, 674] on icon "Help" at bounding box center [968, 681] width 15 height 15
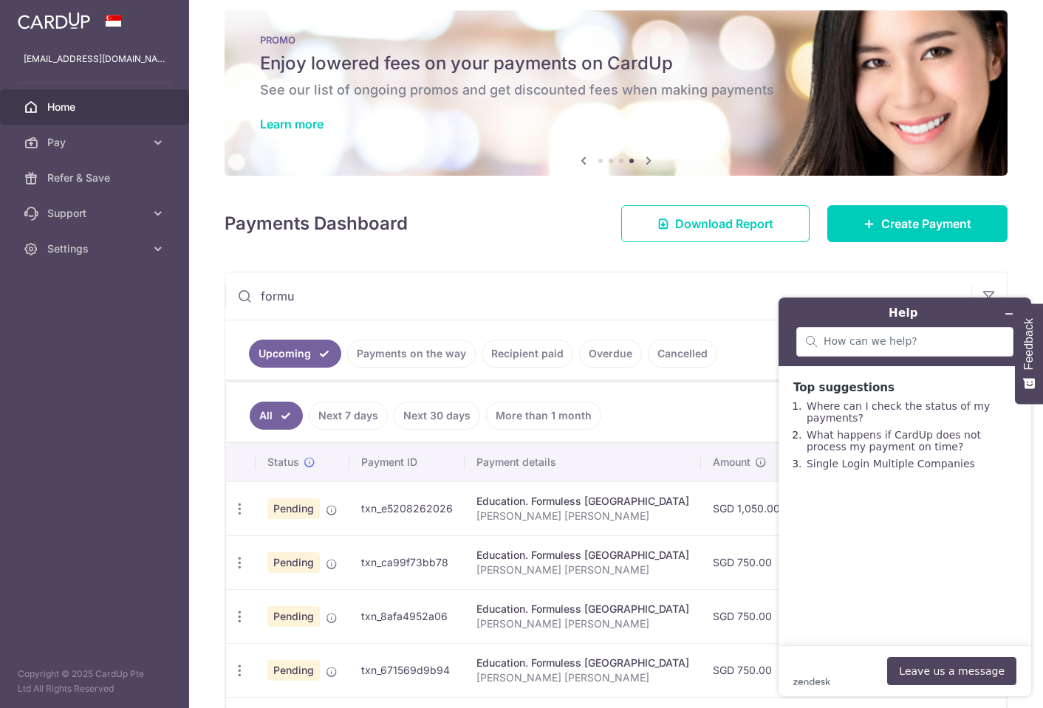
click at [350, 302] on input "formu" at bounding box center [598, 296] width 746 height 47
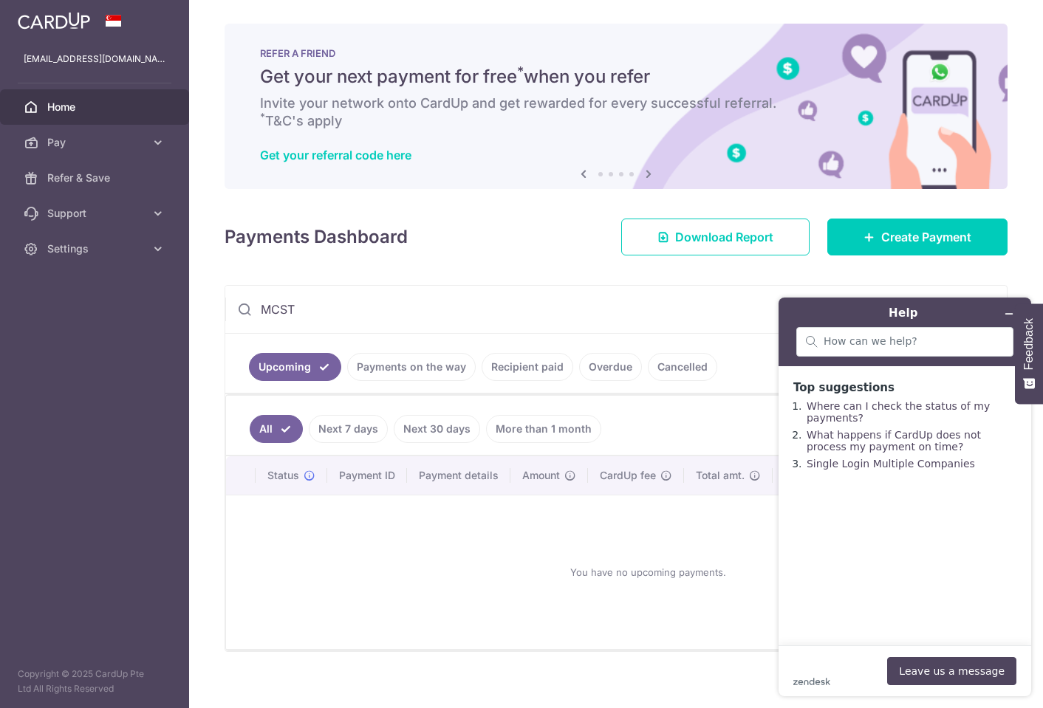
type input "MCST"
click at [516, 374] on link "Recipient paid" at bounding box center [528, 367] width 92 height 28
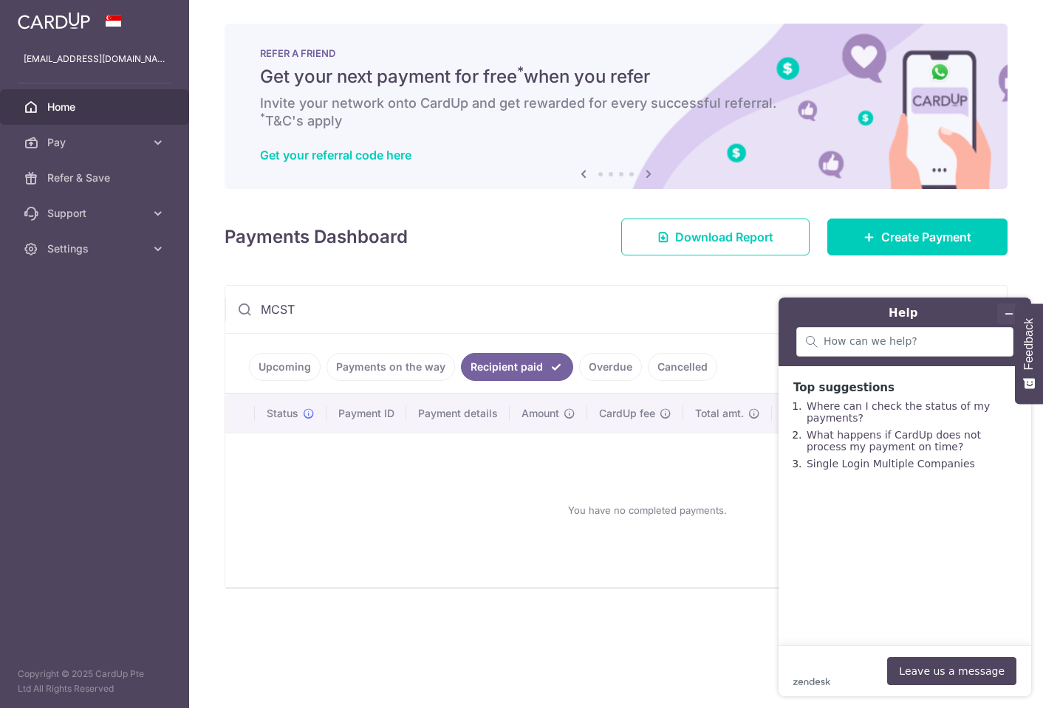
click at [999, 316] on button "Minimise widget" at bounding box center [1009, 314] width 24 height 21
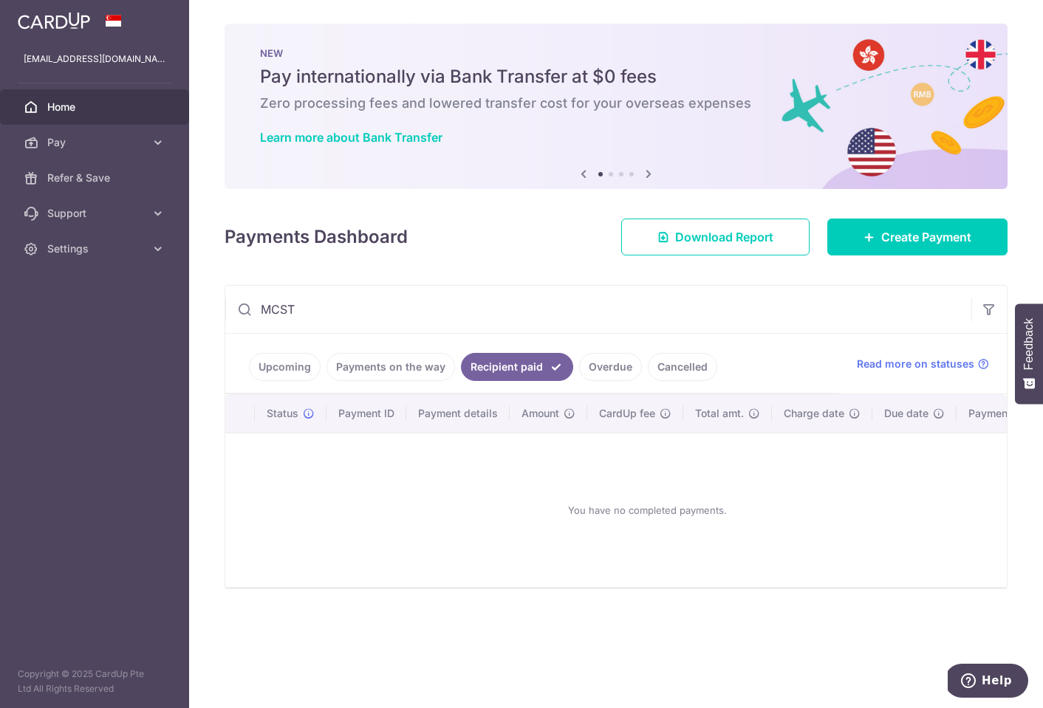
click at [394, 366] on link "Payments on the way" at bounding box center [391, 367] width 129 height 28
click at [507, 362] on link "Recipient paid" at bounding box center [528, 367] width 92 height 28
click at [596, 370] on link "Overdue" at bounding box center [610, 367] width 63 height 28
click at [293, 305] on input "MCST" at bounding box center [598, 309] width 746 height 47
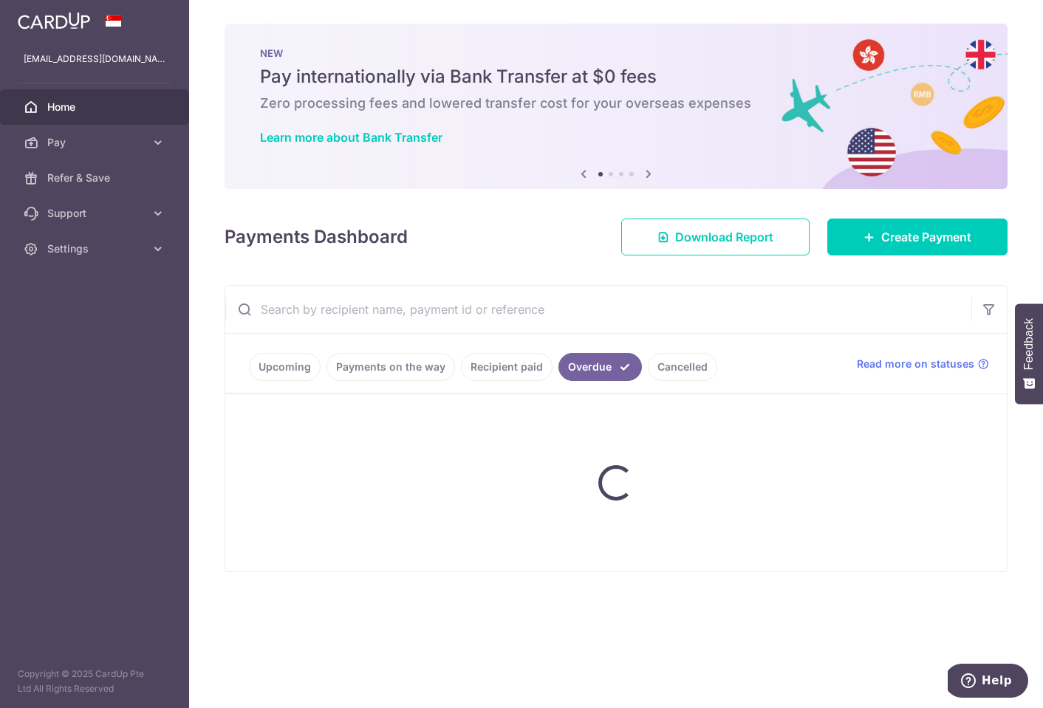
click at [491, 366] on link "Recipient paid" at bounding box center [507, 367] width 92 height 28
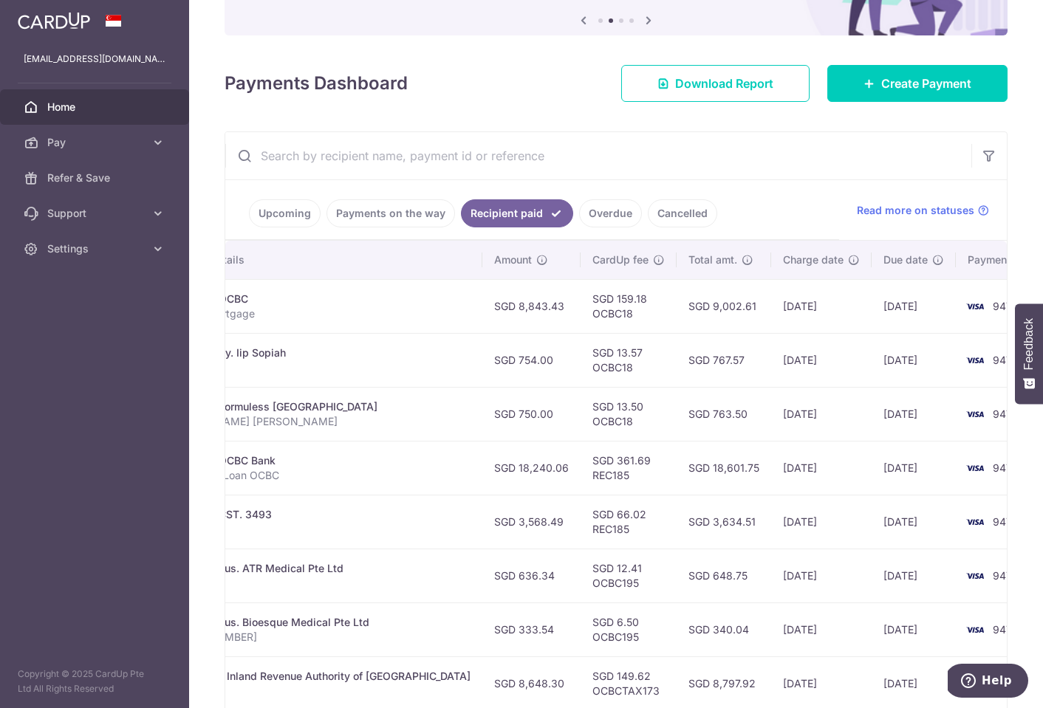
scroll to position [0, 336]
click at [292, 211] on link "Upcoming" at bounding box center [285, 213] width 72 height 28
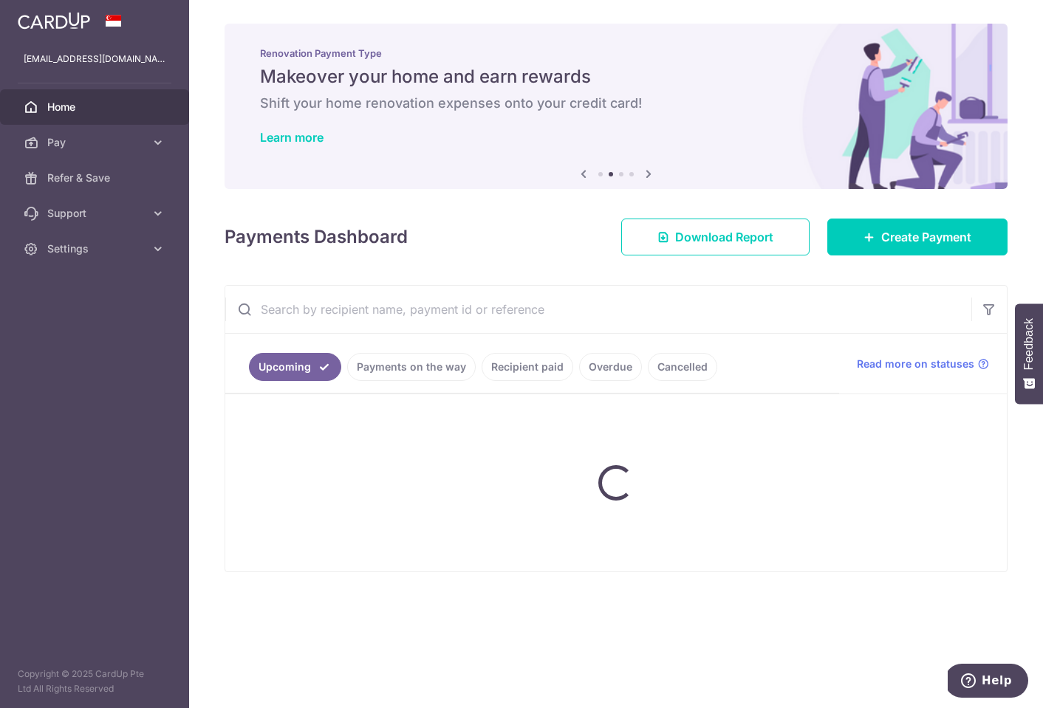
scroll to position [0, 0]
